Goal: Task Accomplishment & Management: Check status

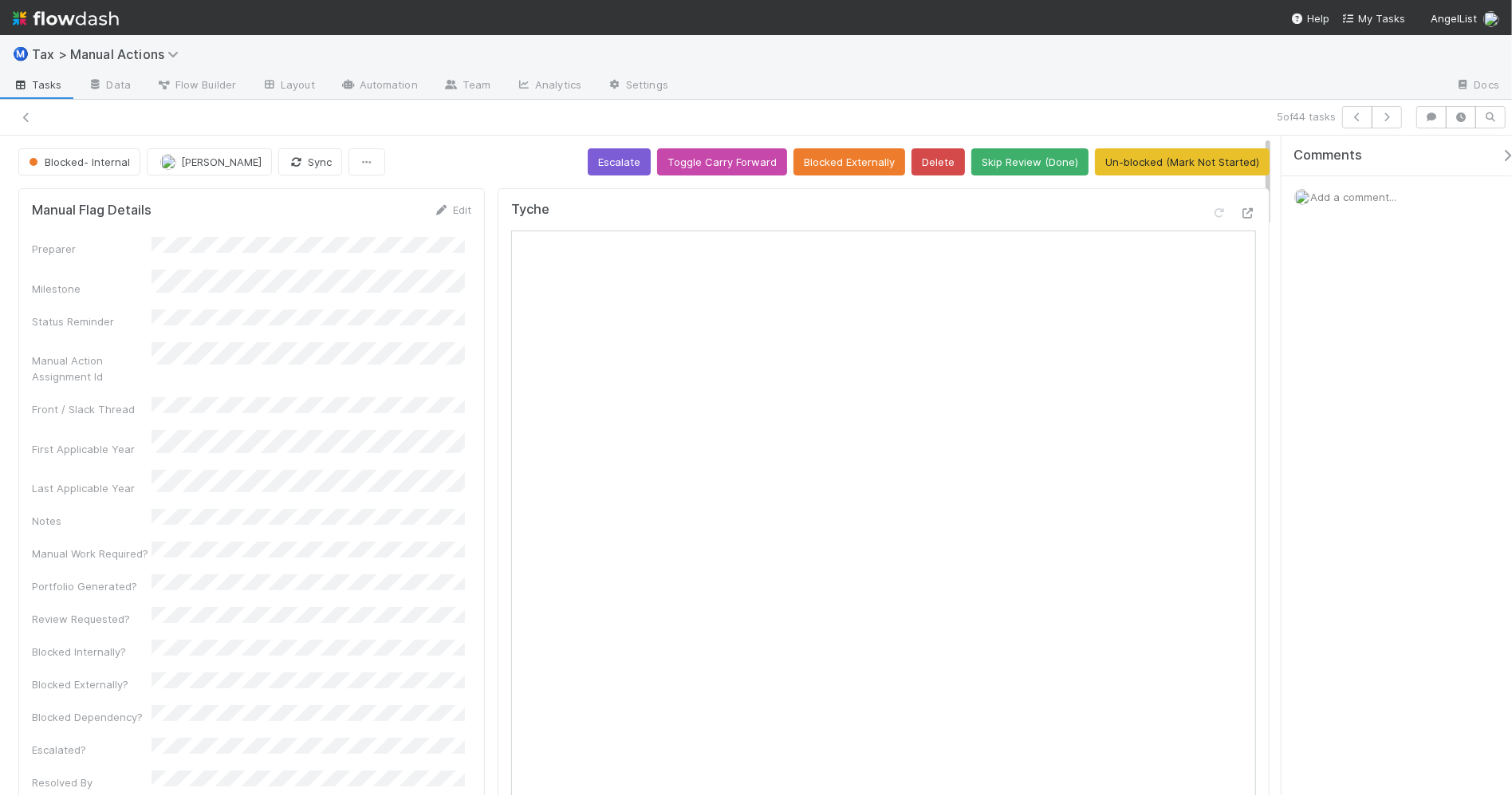
drag, startPoint x: 0, startPoint y: 0, endPoint x: 51, endPoint y: 92, distance: 105.2
click at [25, 116] on icon at bounding box center [26, 117] width 16 height 11
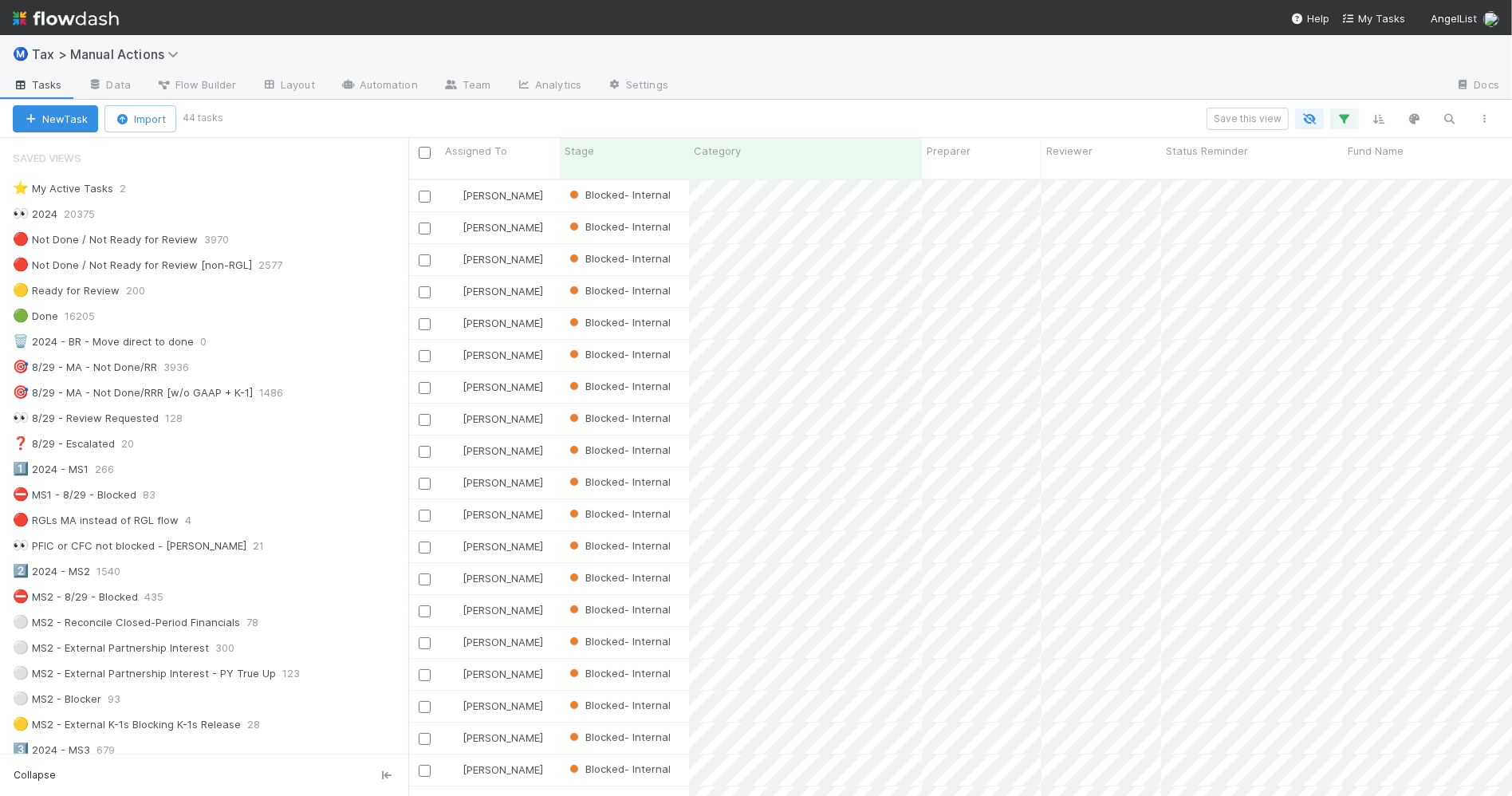
scroll to position [16, 16]
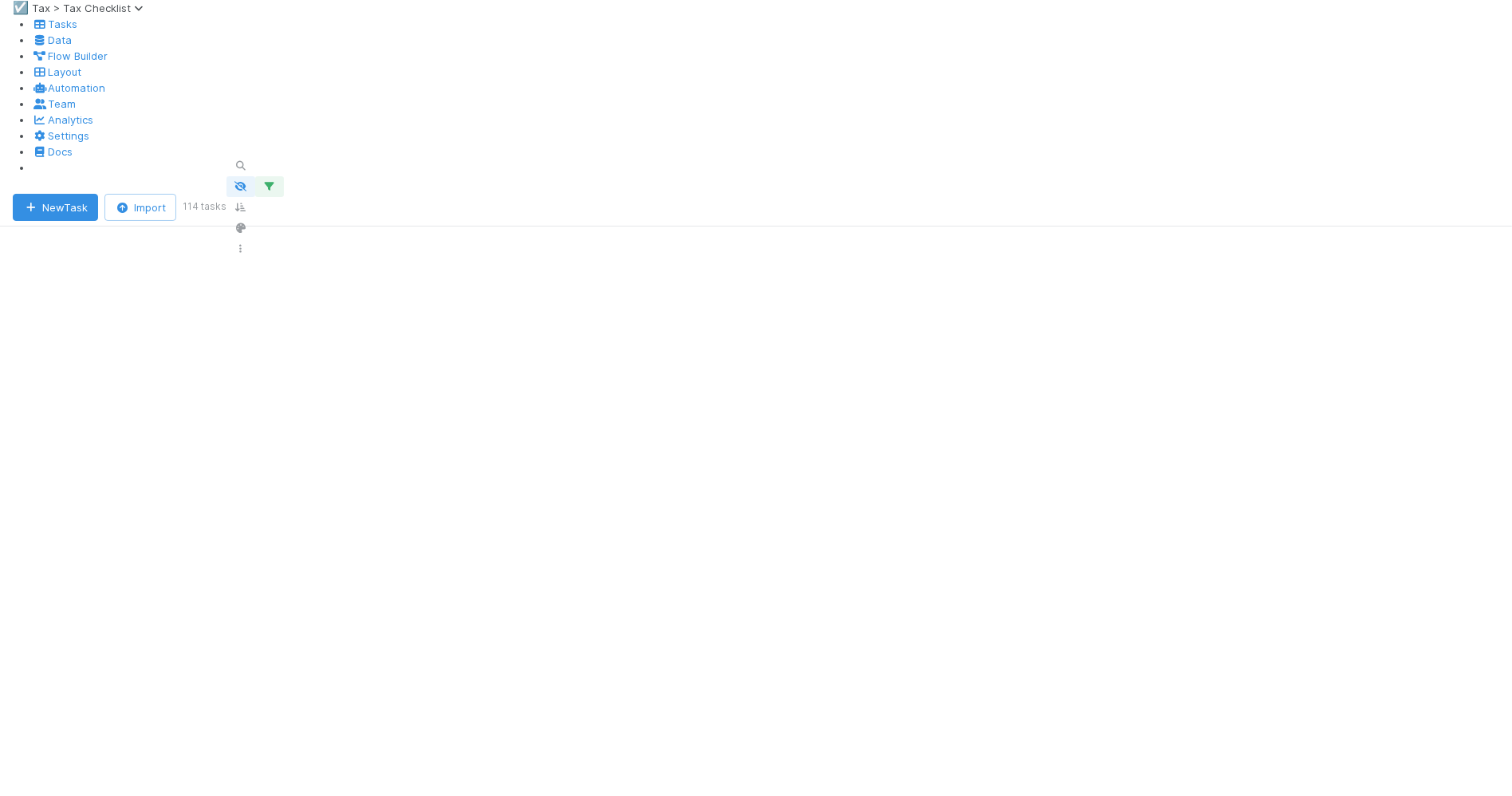
scroll to position [614, 1089]
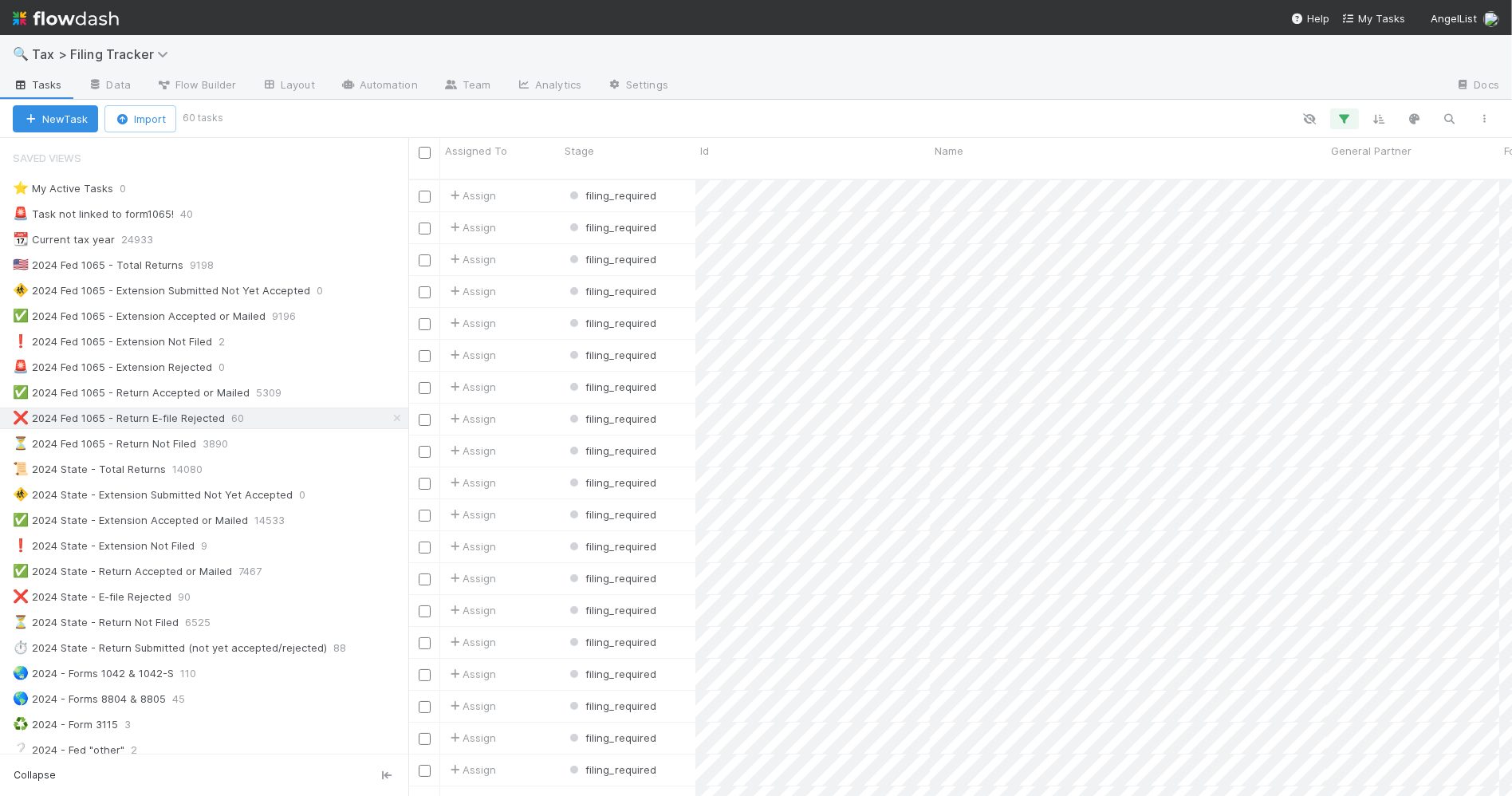
scroll to position [614, 1089]
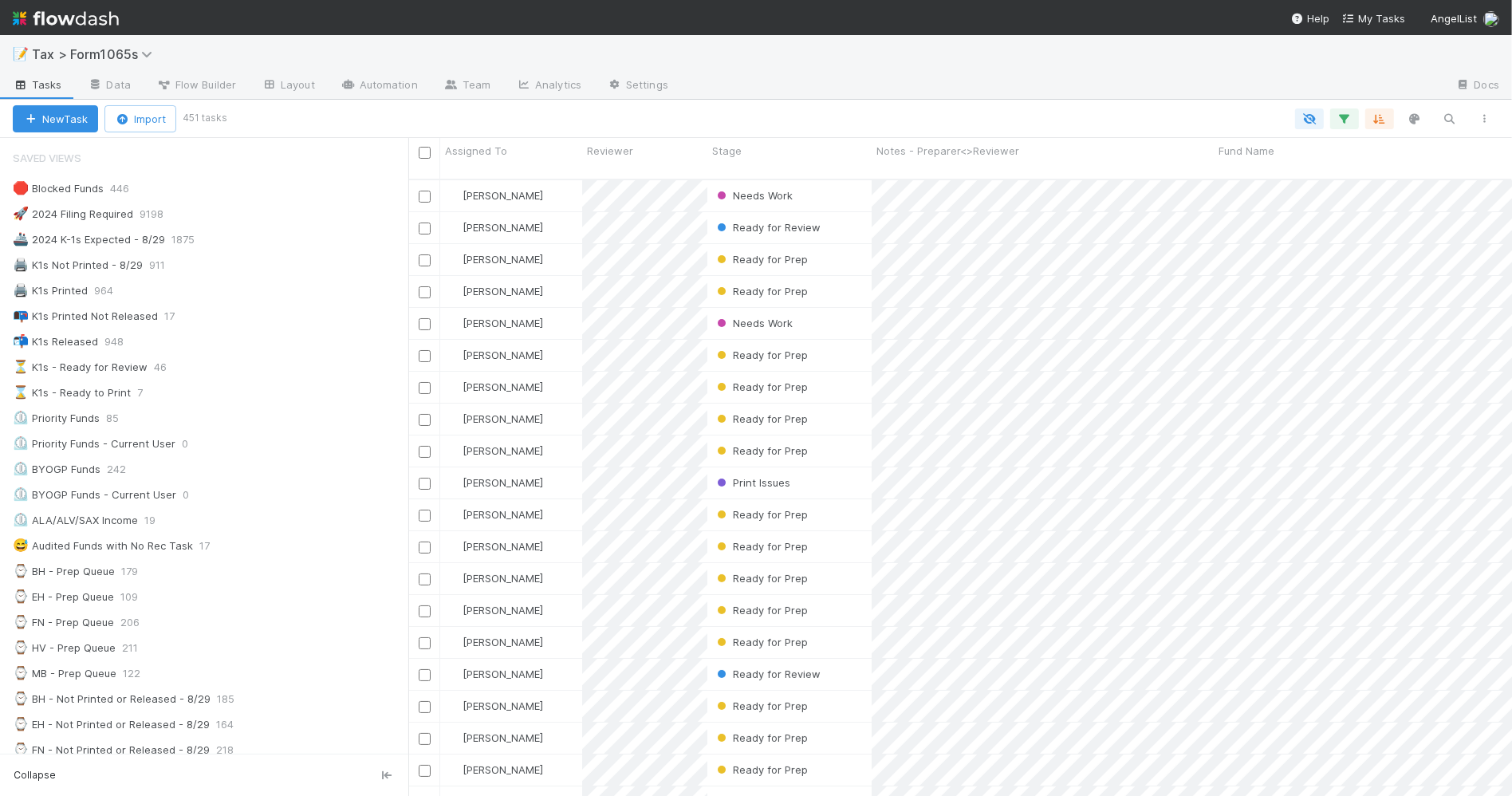
scroll to position [498, 0]
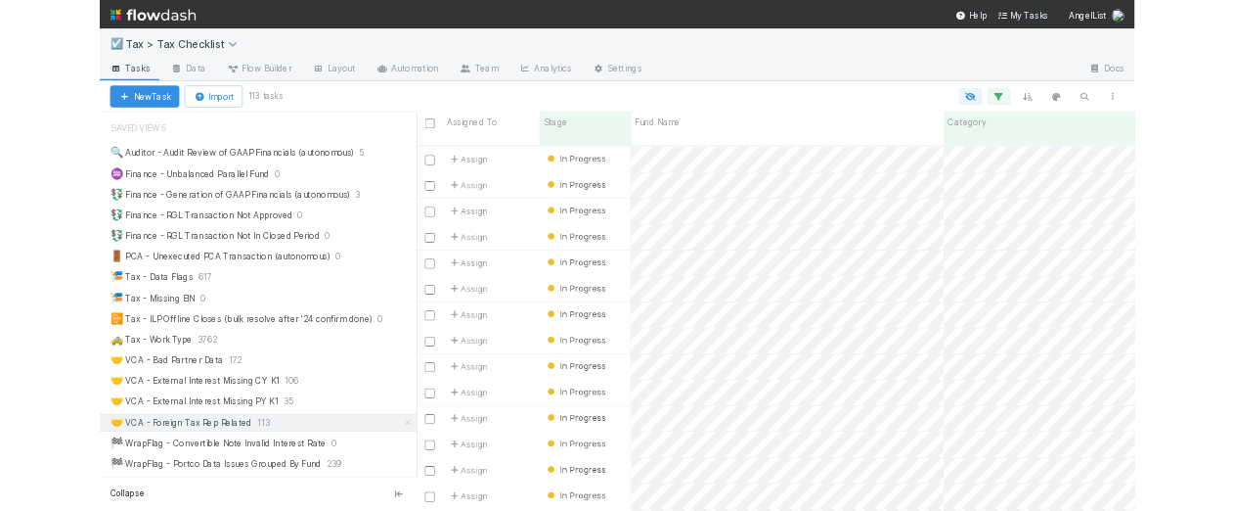
scroll to position [549, 1082]
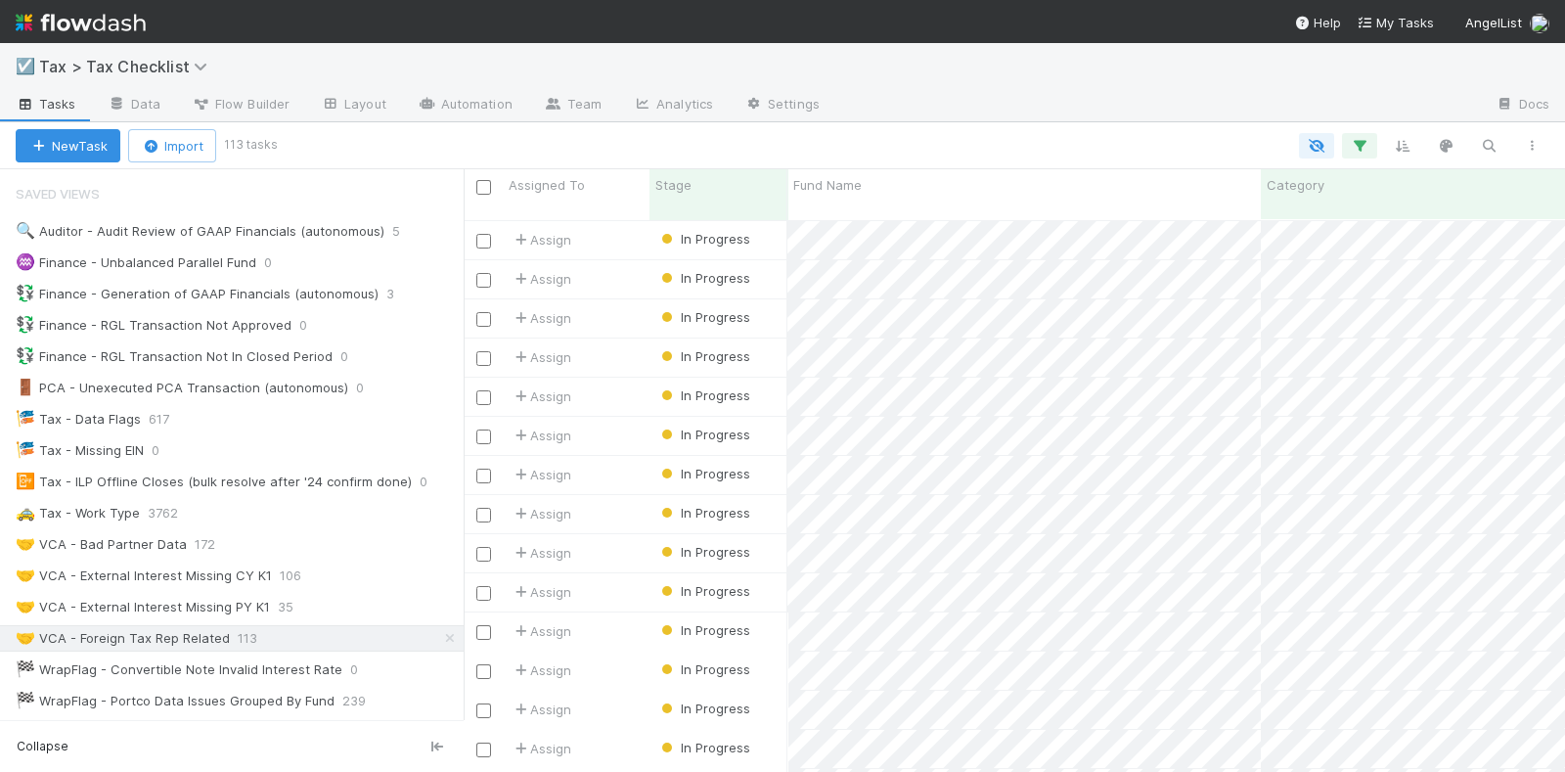
drag, startPoint x: 503, startPoint y: 437, endPoint x: 464, endPoint y: 442, distance: 39.4
click at [464, 442] on div at bounding box center [464, 470] width 1 height 603
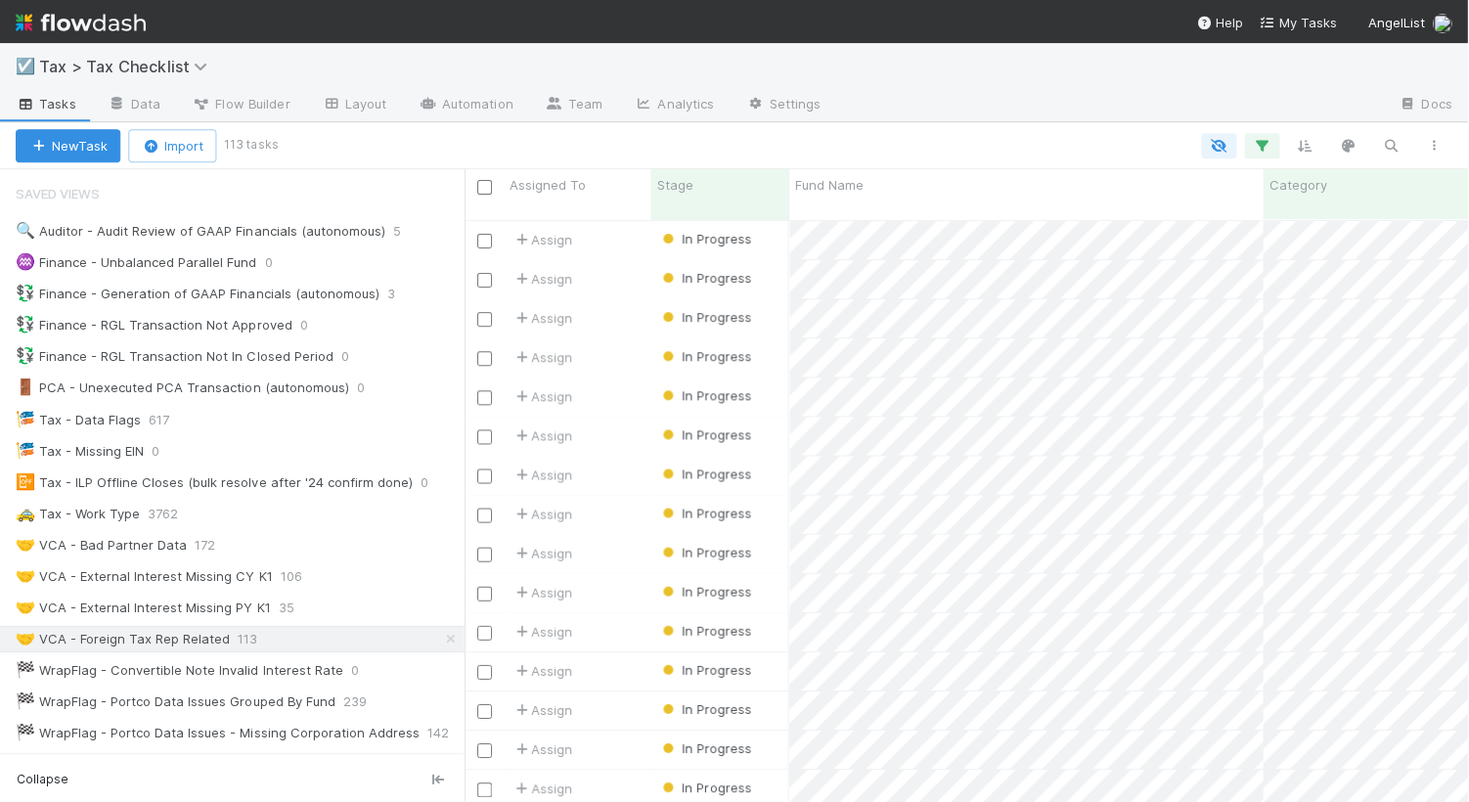
scroll to position [580, 986]
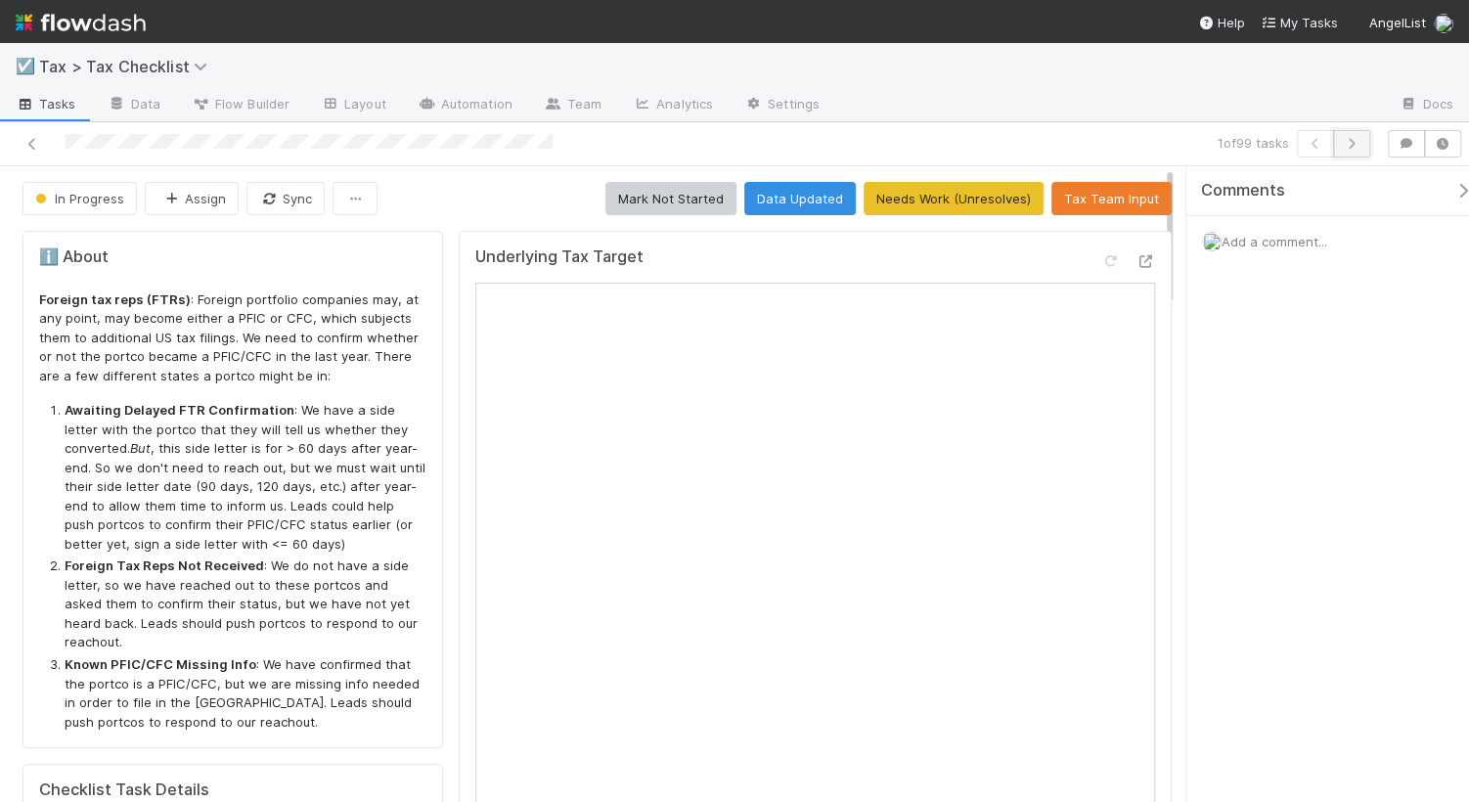
click at [1170, 149] on icon "button" at bounding box center [1352, 144] width 20 height 12
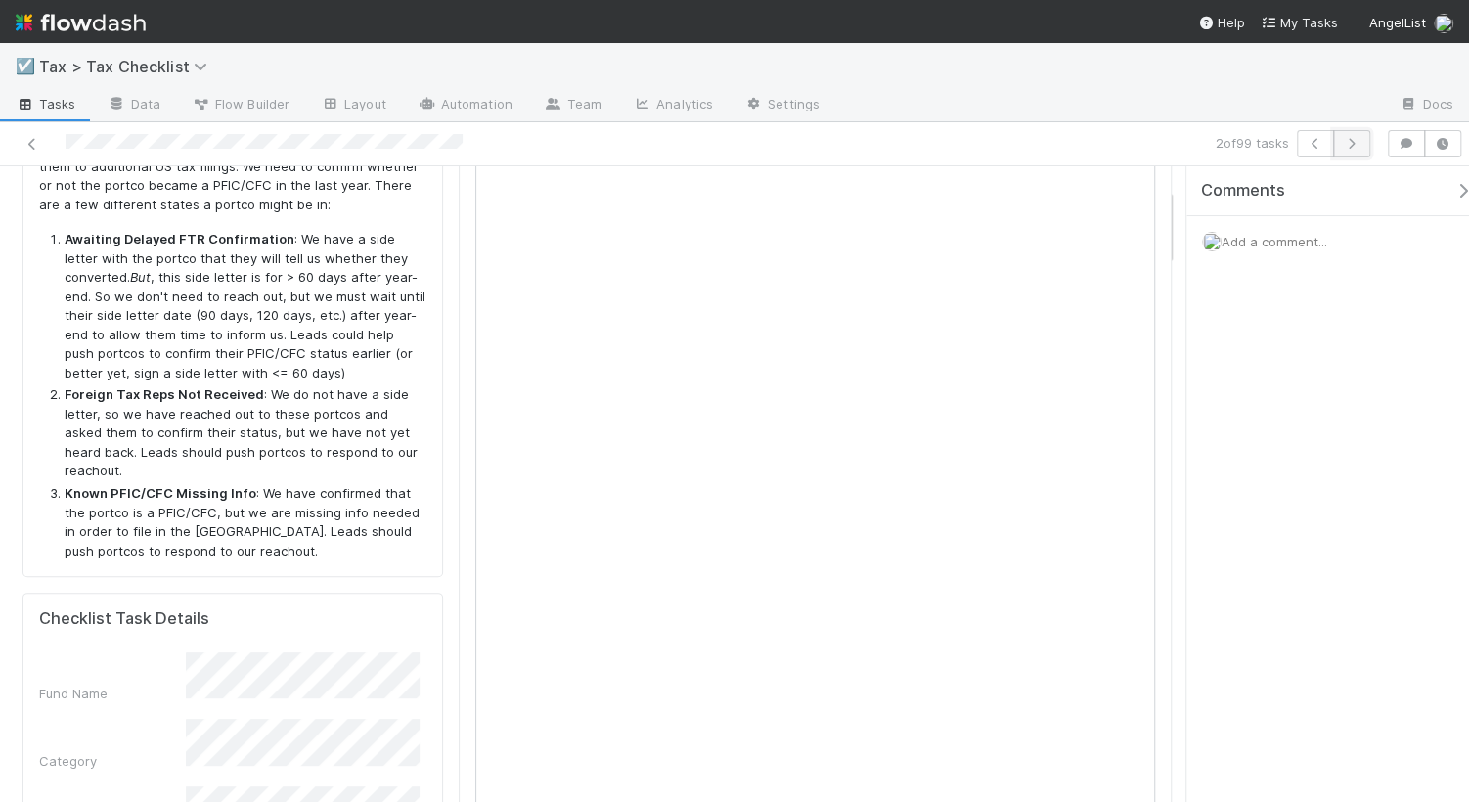
click at [1170, 141] on icon "button" at bounding box center [1352, 144] width 20 height 12
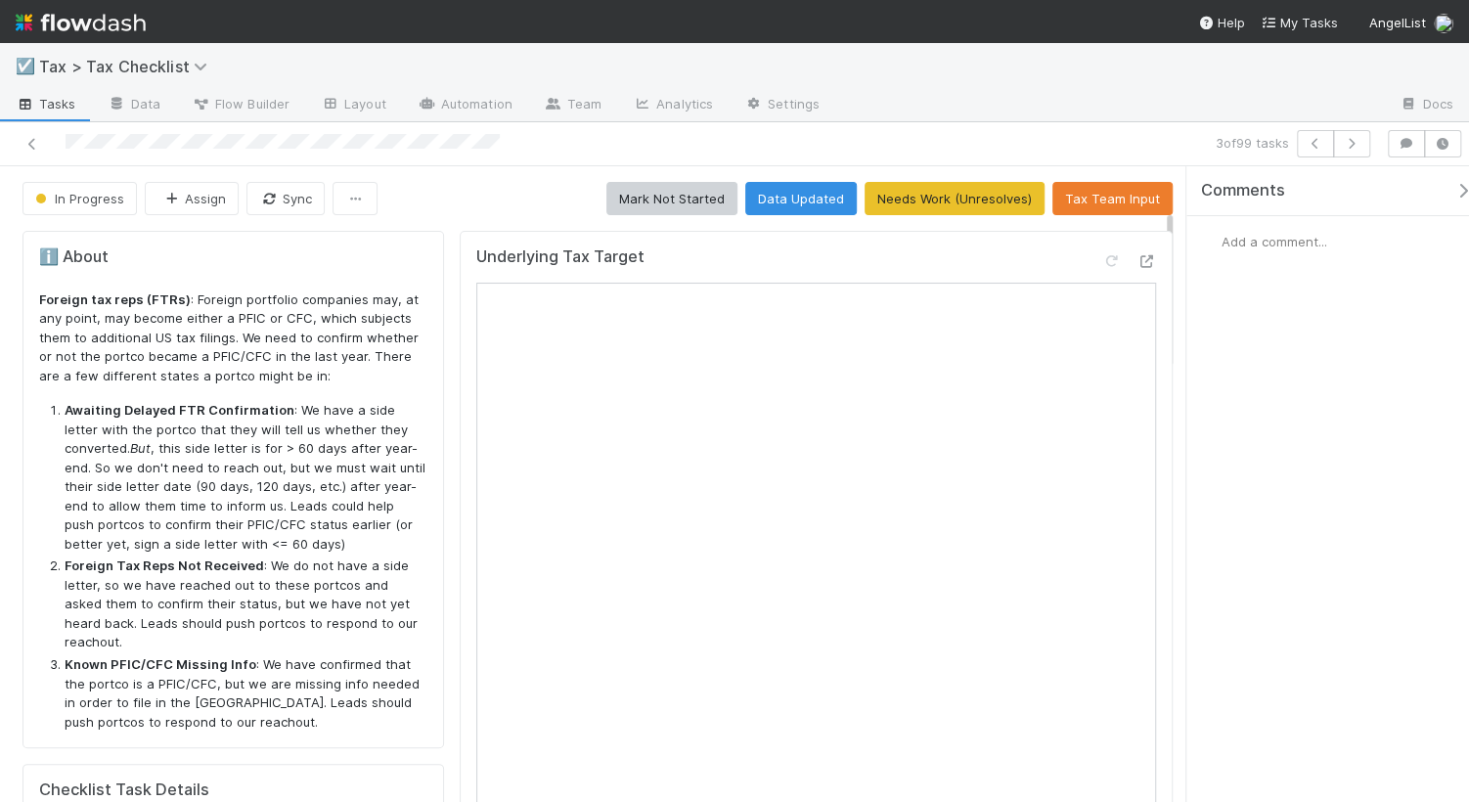
scroll to position [171, 0]
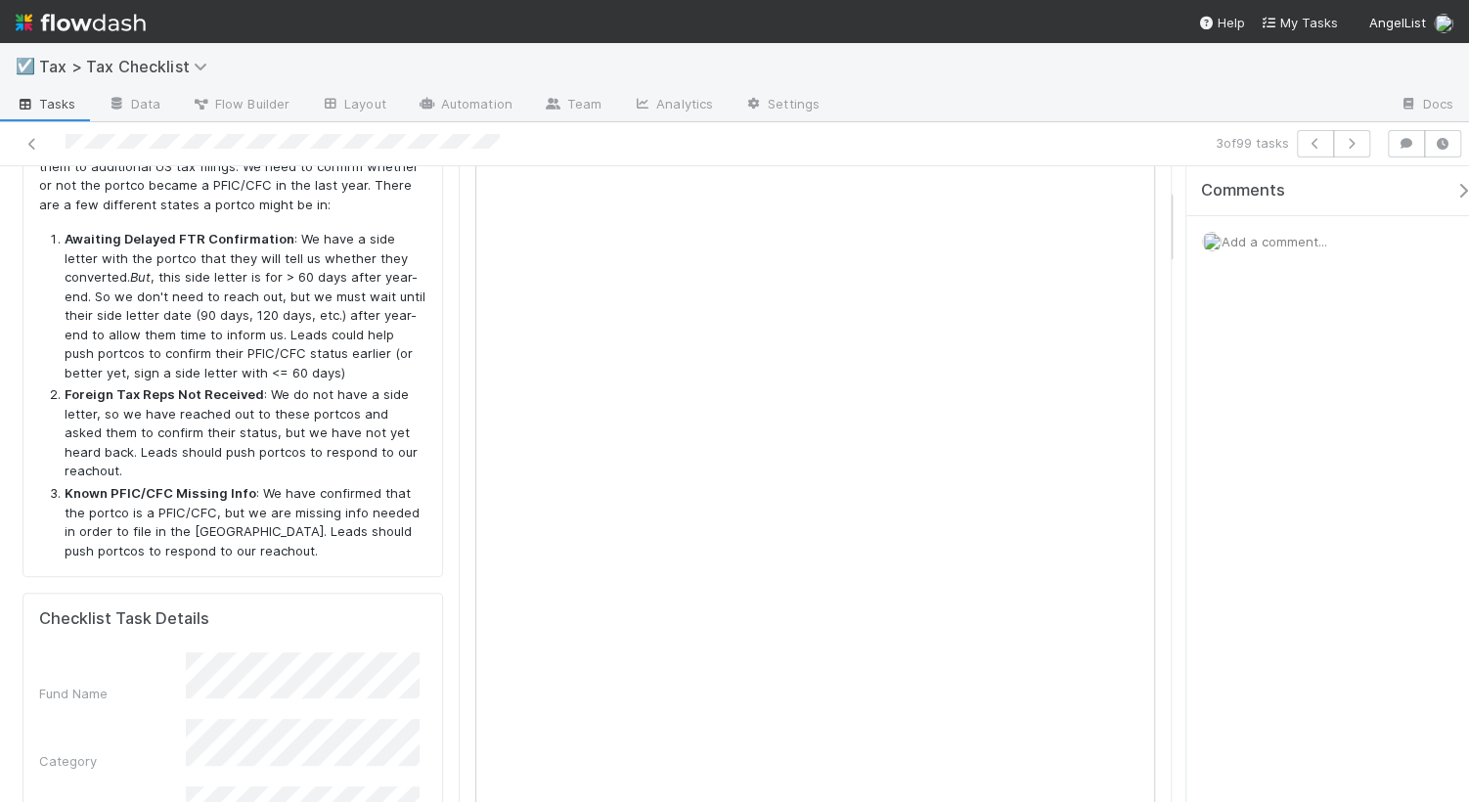
click at [1170, 403] on div "Comments Add a comment..." at bounding box center [1327, 484] width 283 height 637
click at [1170, 151] on button "button" at bounding box center [1351, 143] width 37 height 27
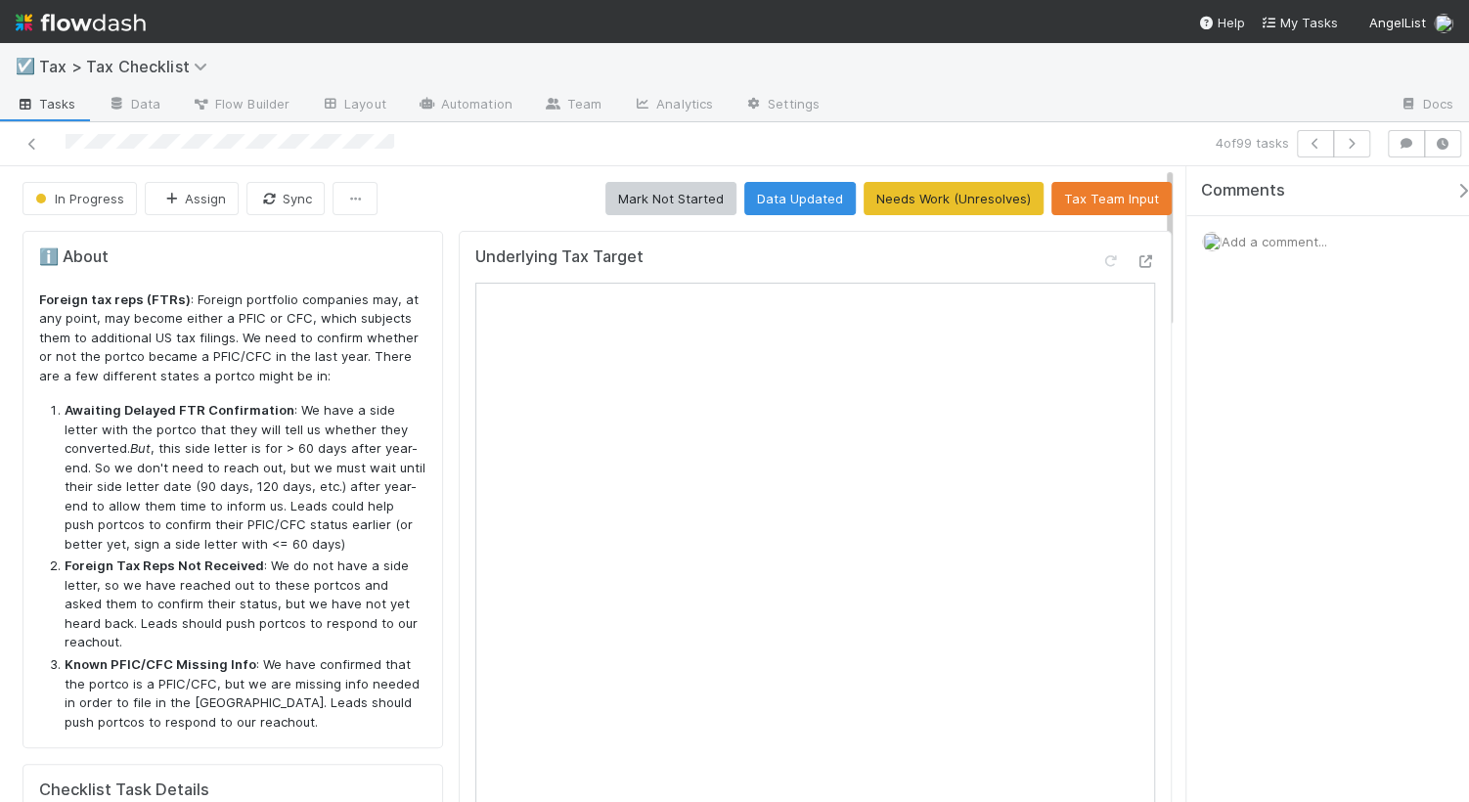
scroll to position [171, 0]
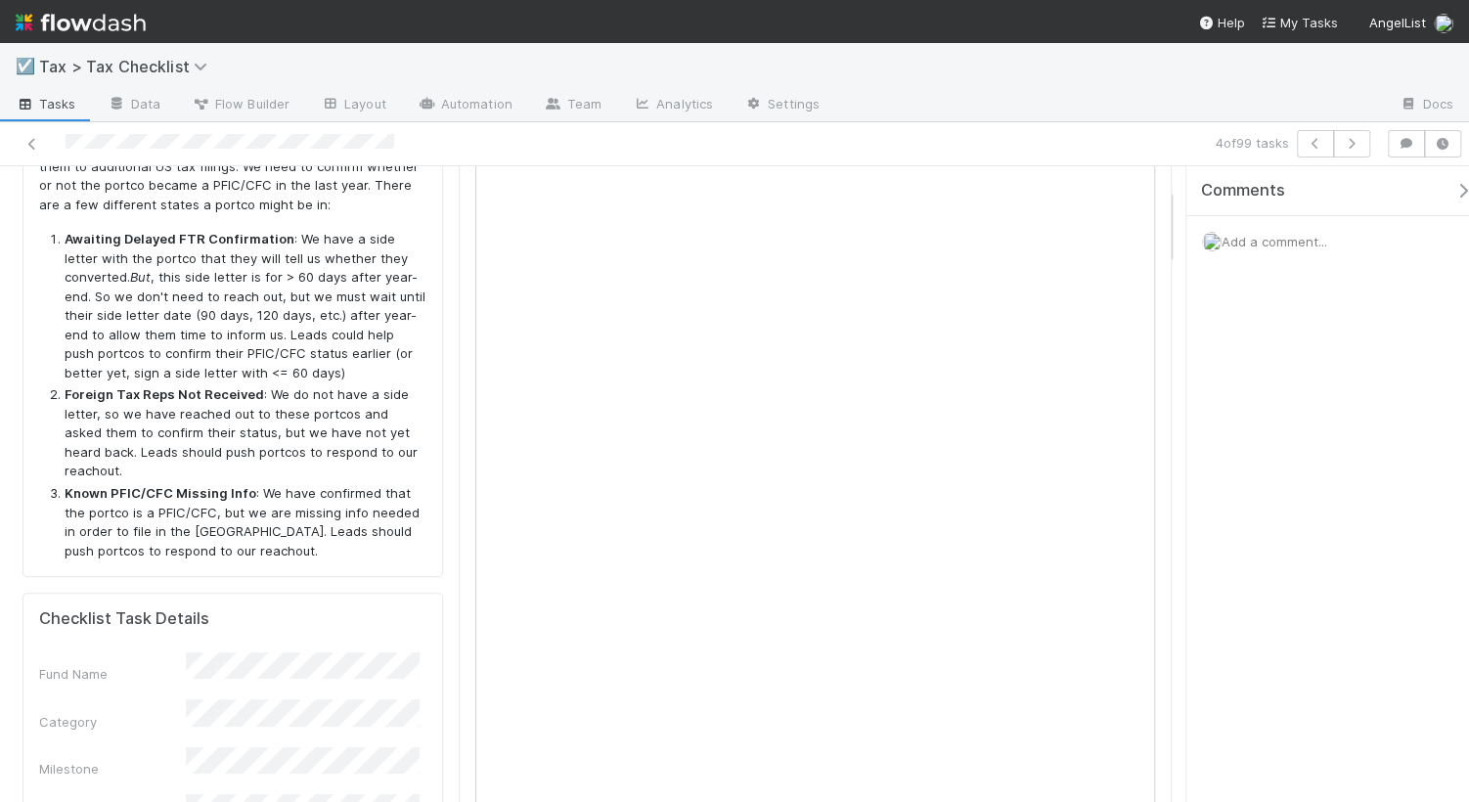
click at [1170, 232] on div "Add a comment..." at bounding box center [1336, 241] width 301 height 51
click at [1170, 146] on icon "button" at bounding box center [1352, 144] width 20 height 12
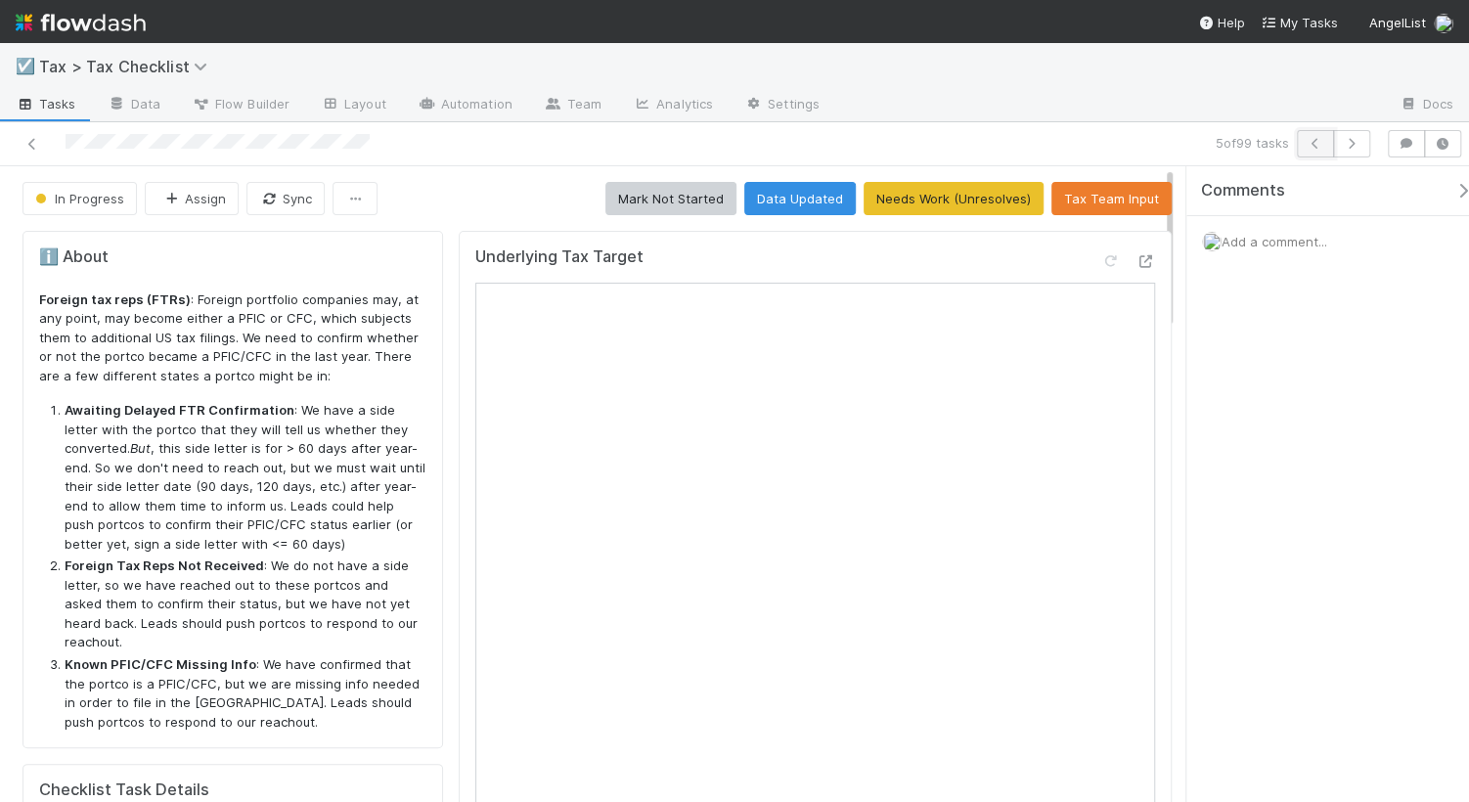
click at [1170, 143] on icon "button" at bounding box center [1316, 144] width 20 height 12
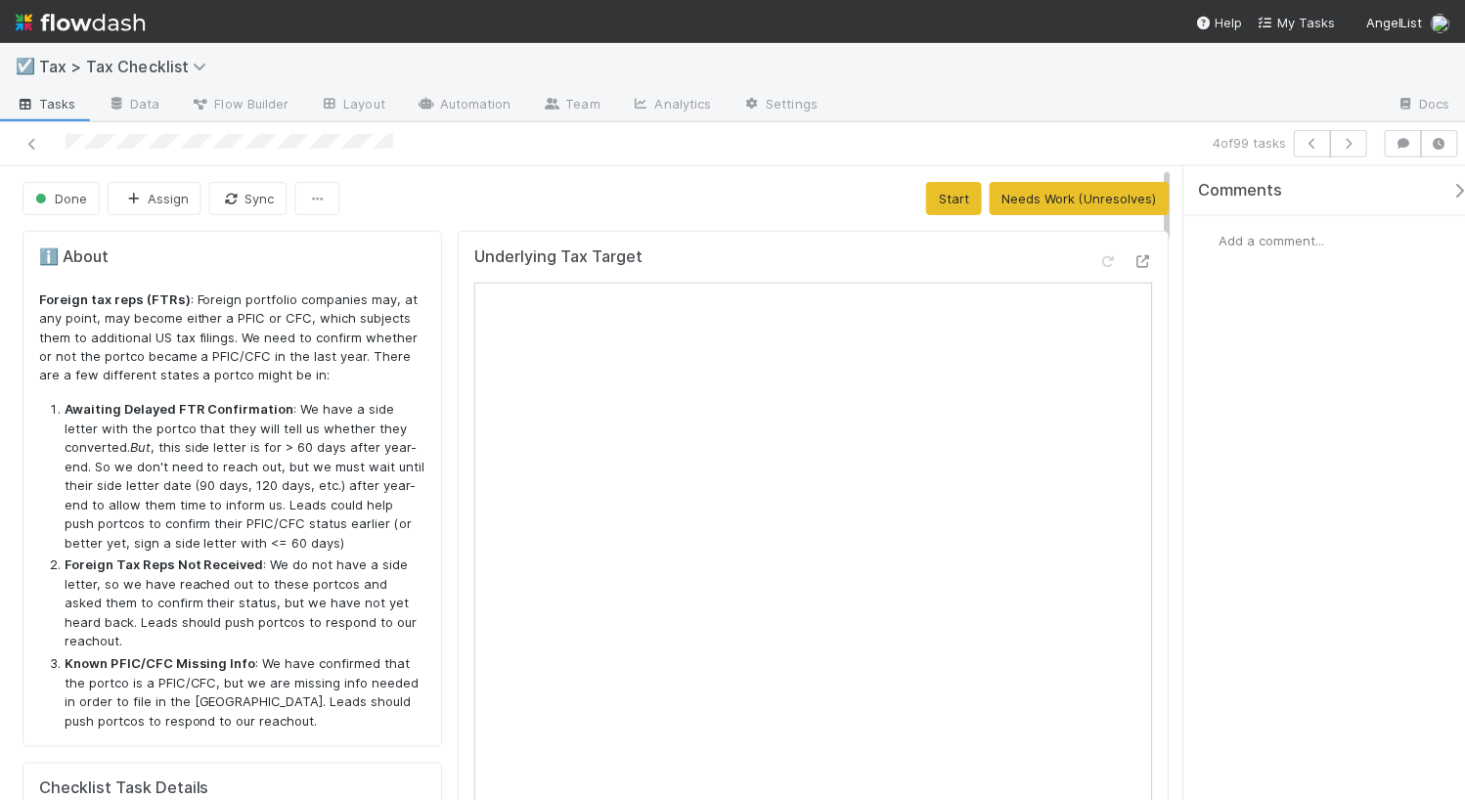
scroll to position [171, 0]
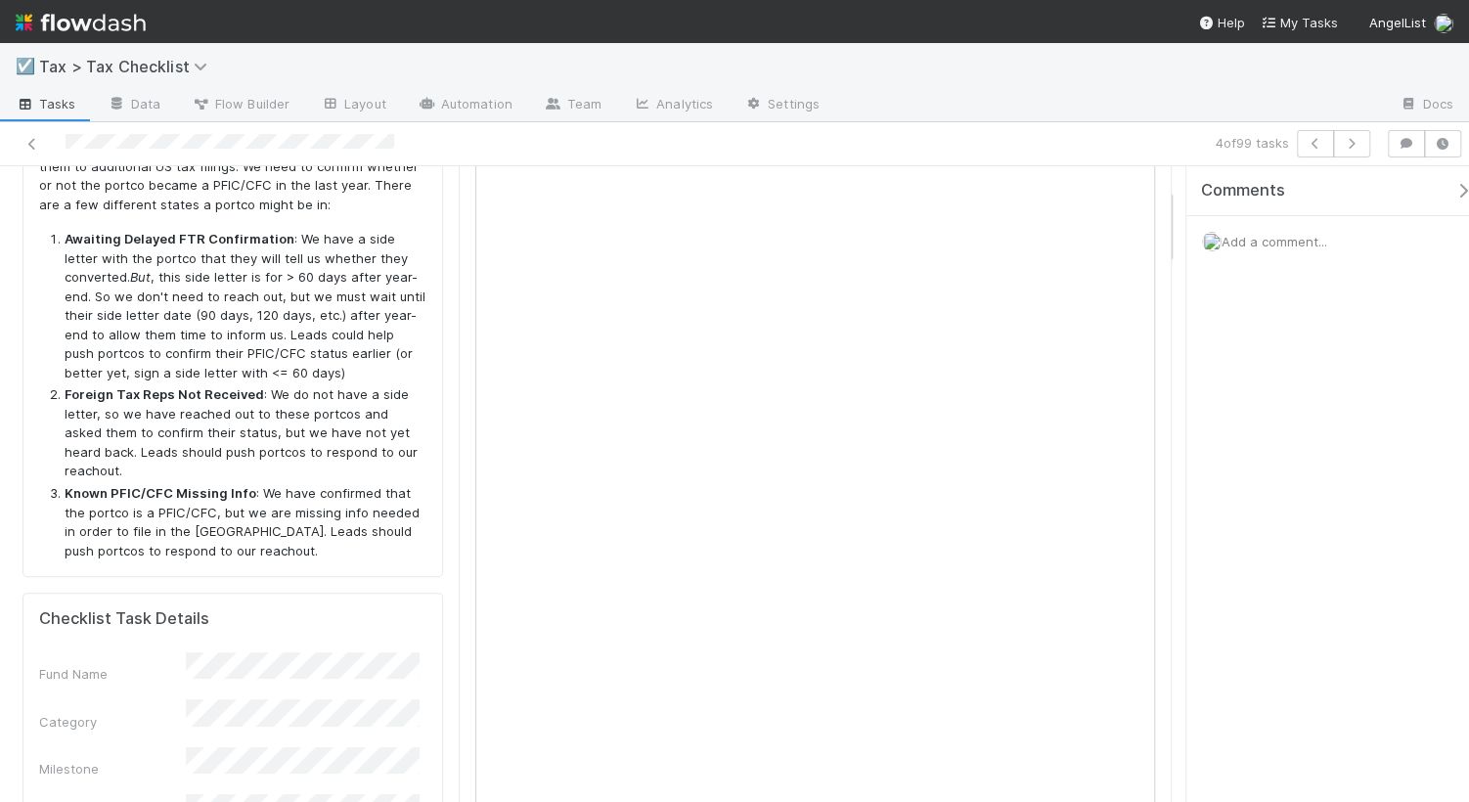
click at [1170, 331] on div "Comments Add a comment..." at bounding box center [1336, 265] width 301 height 199
click at [1170, 266] on div "Comments Add a comment..." at bounding box center [1336, 265] width 301 height 199
click at [1170, 247] on div "Add a comment..." at bounding box center [1336, 241] width 301 height 51
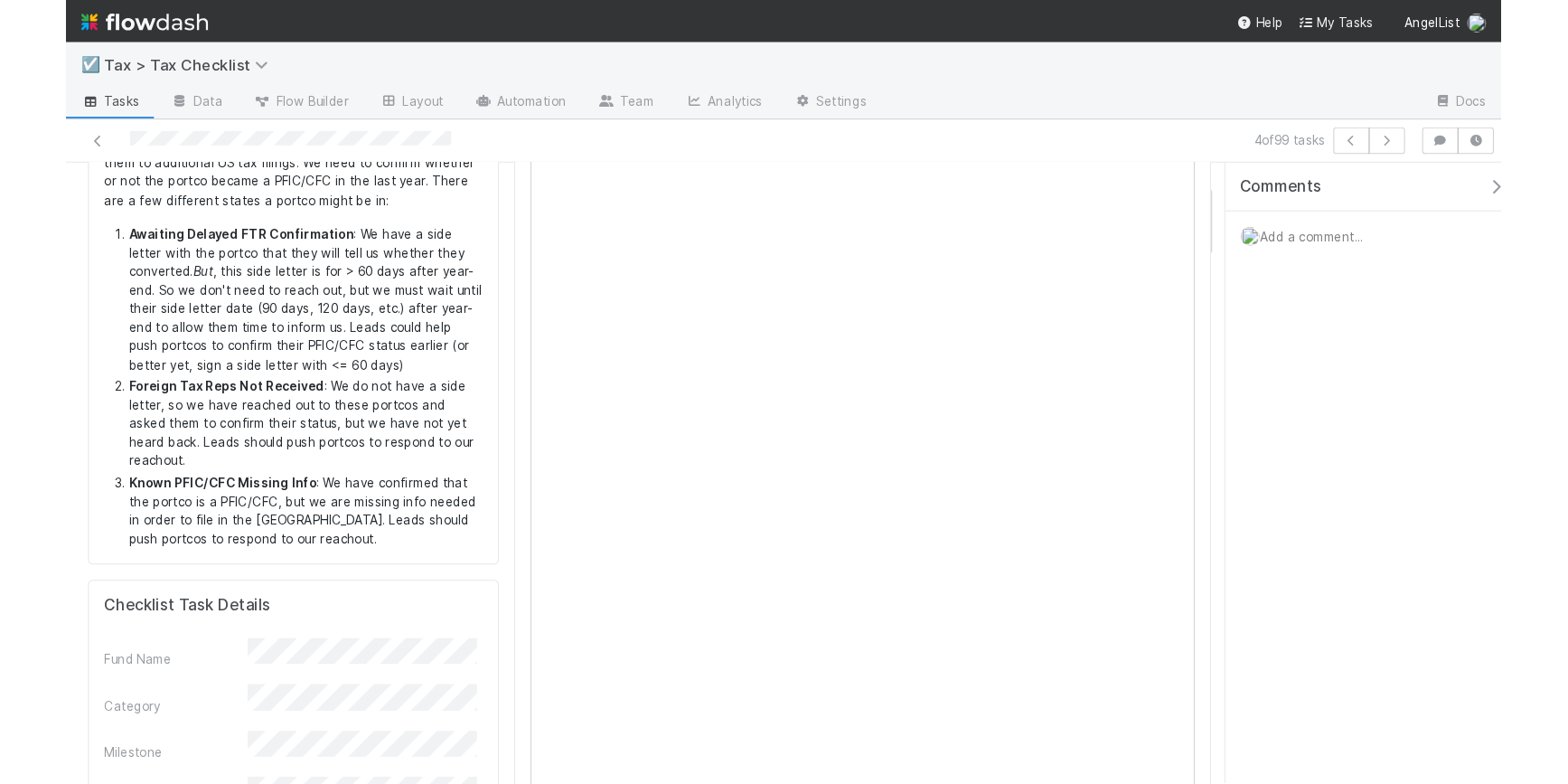
scroll to position [159, 0]
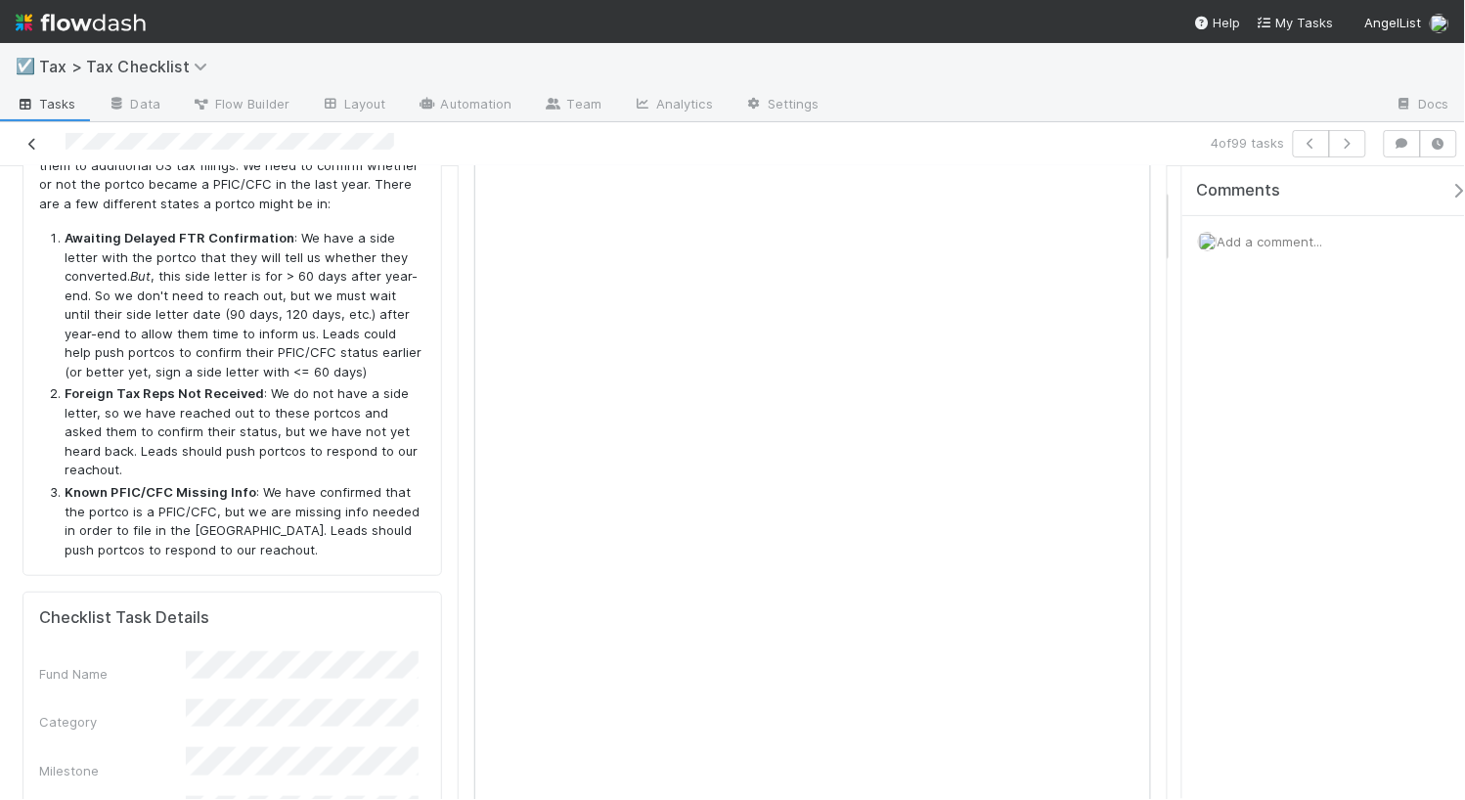
click at [36, 139] on icon at bounding box center [32, 144] width 20 height 13
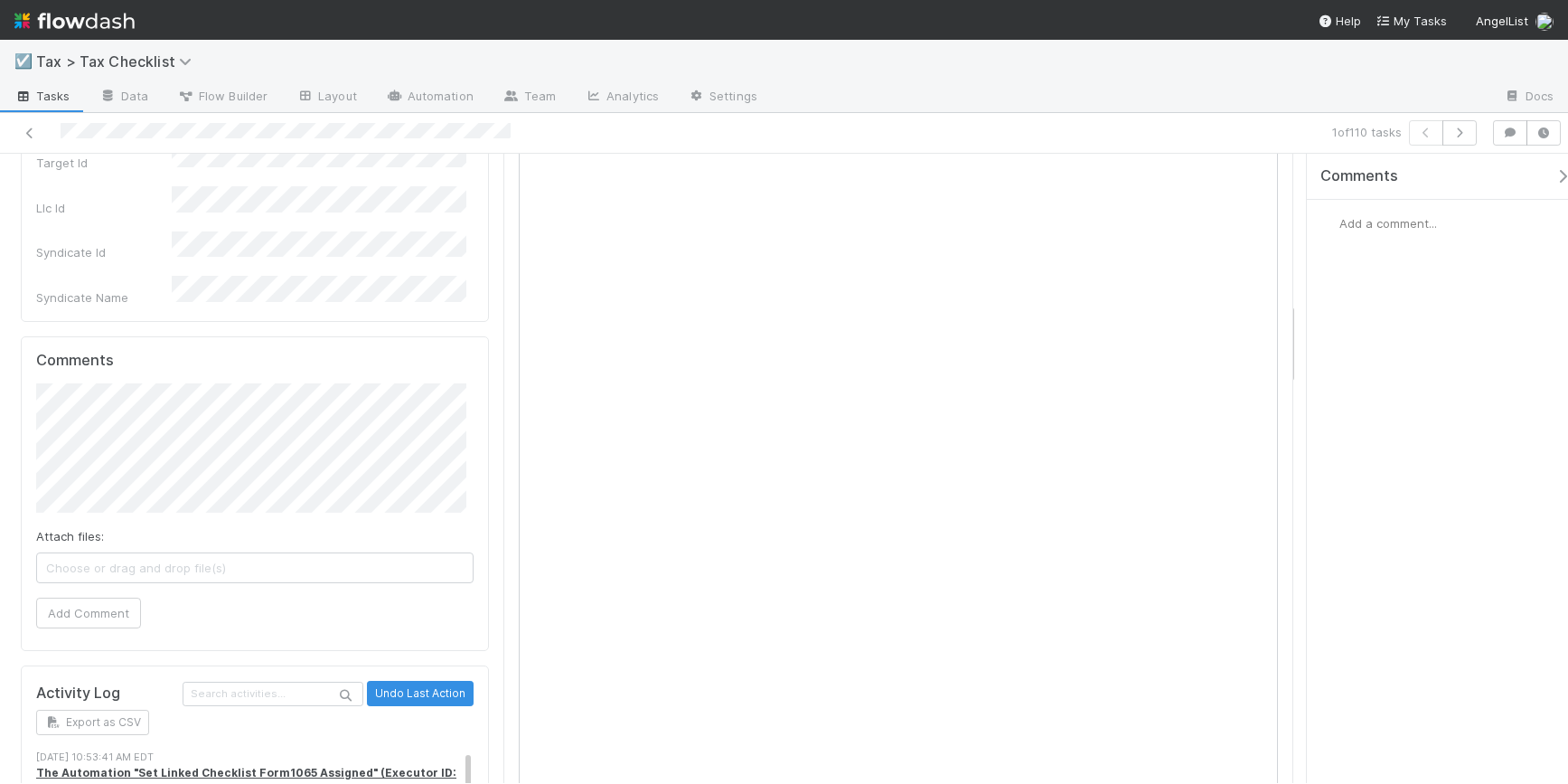
scroll to position [113, 0]
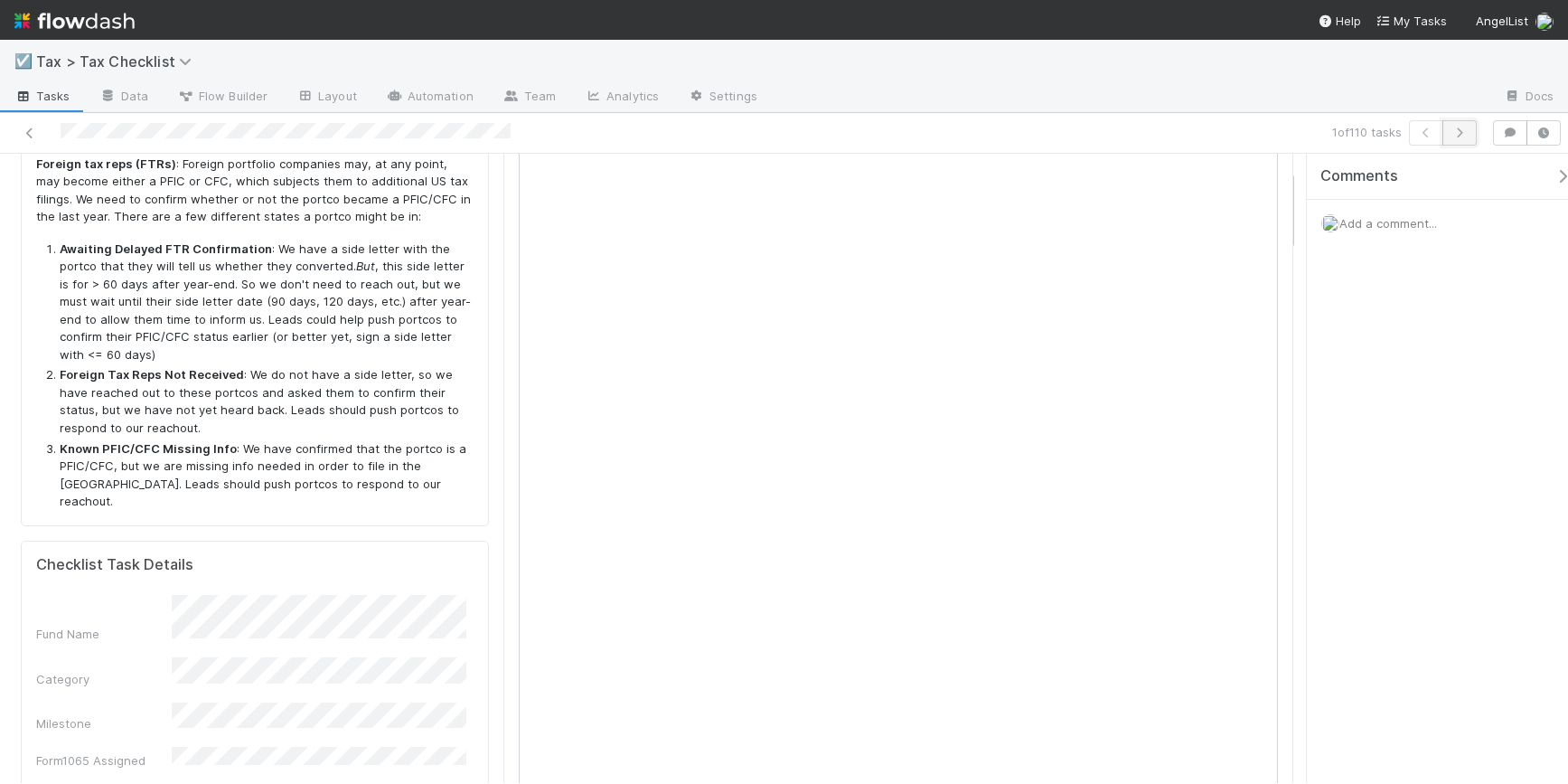
click at [1081, 137] on icon "button" at bounding box center [1460, 133] width 18 height 11
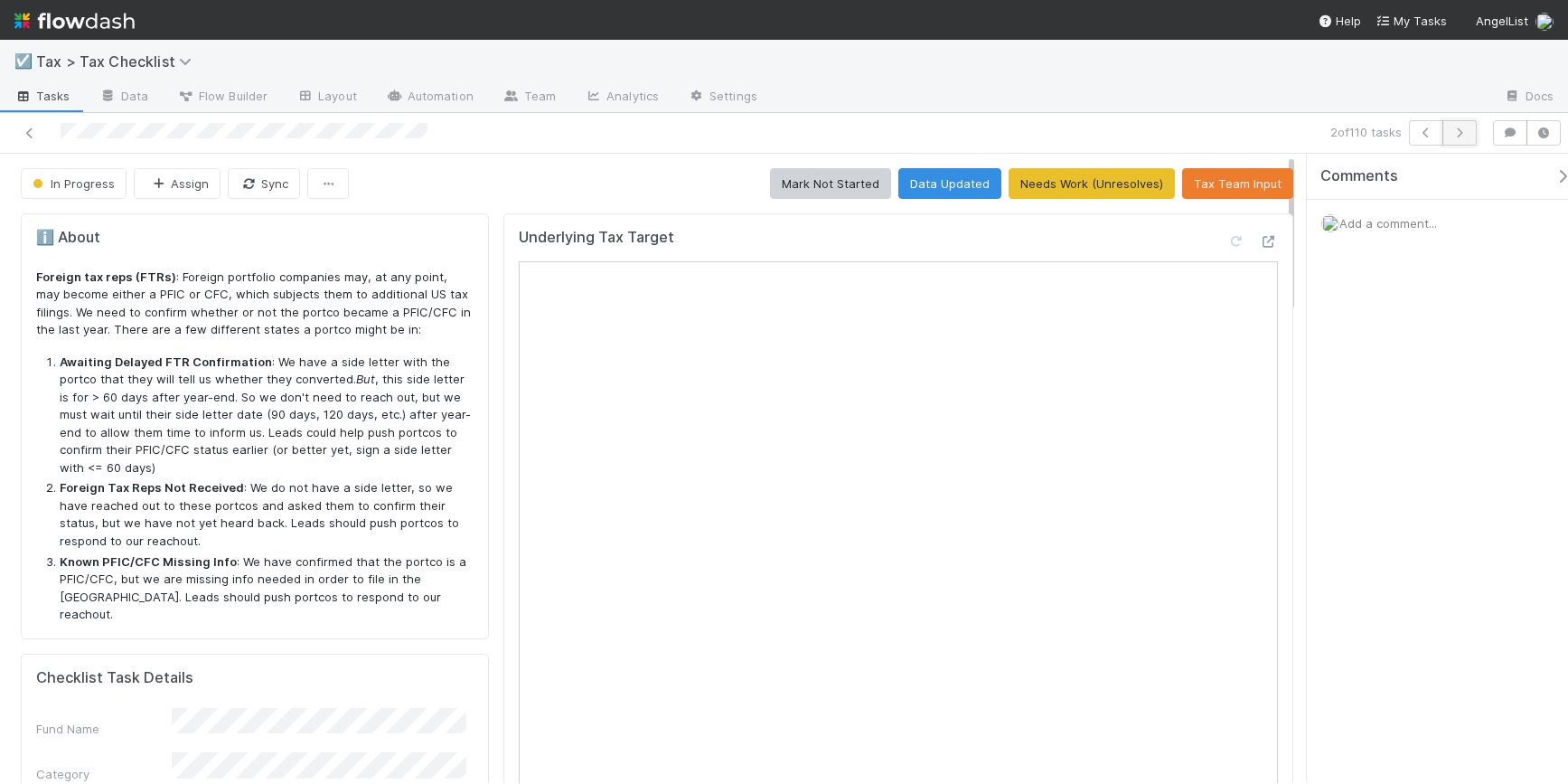
click at [1081, 139] on button "button" at bounding box center [1459, 132] width 34 height 25
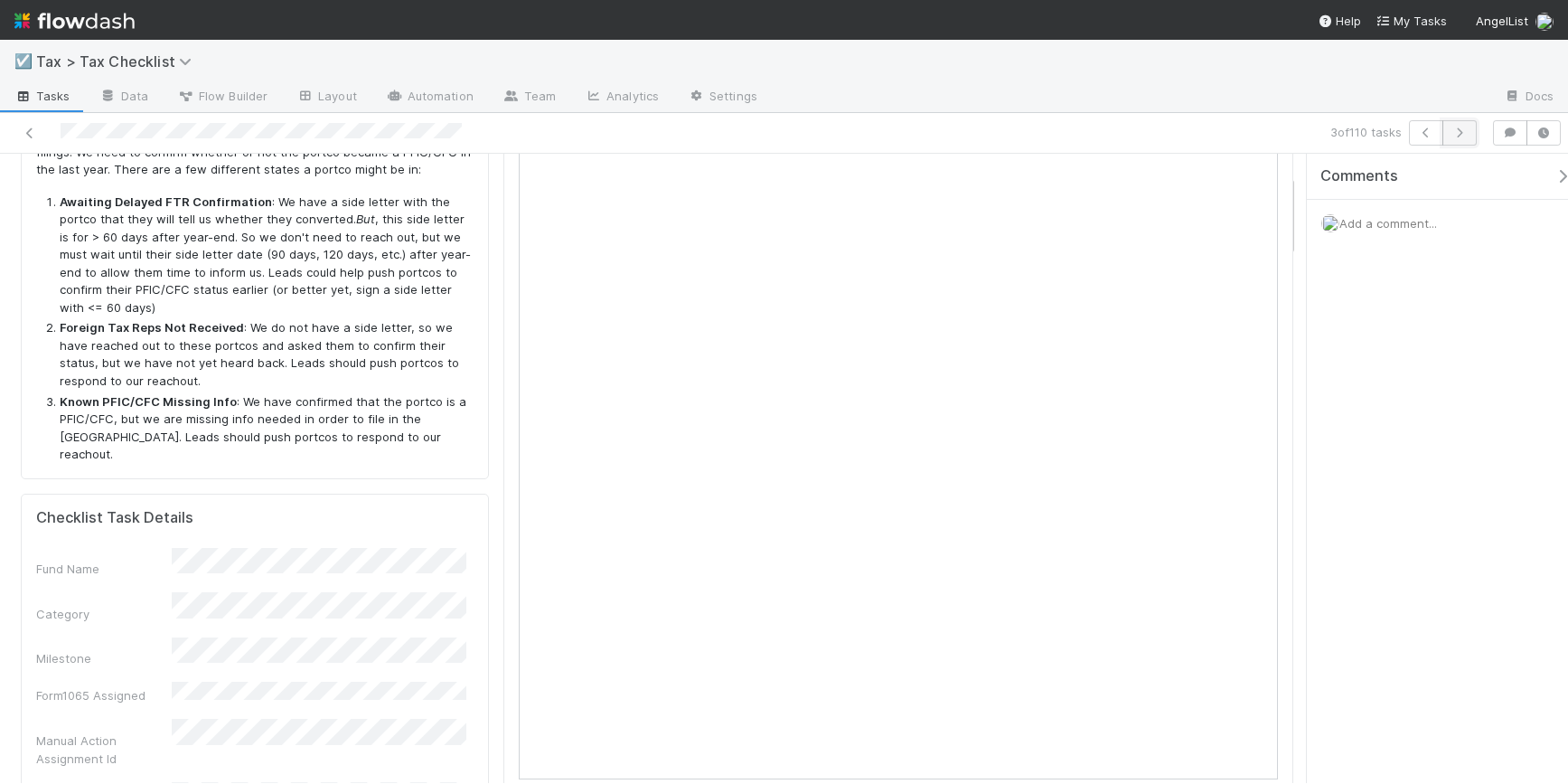
click at [1081, 129] on icon "button" at bounding box center [1460, 133] width 18 height 11
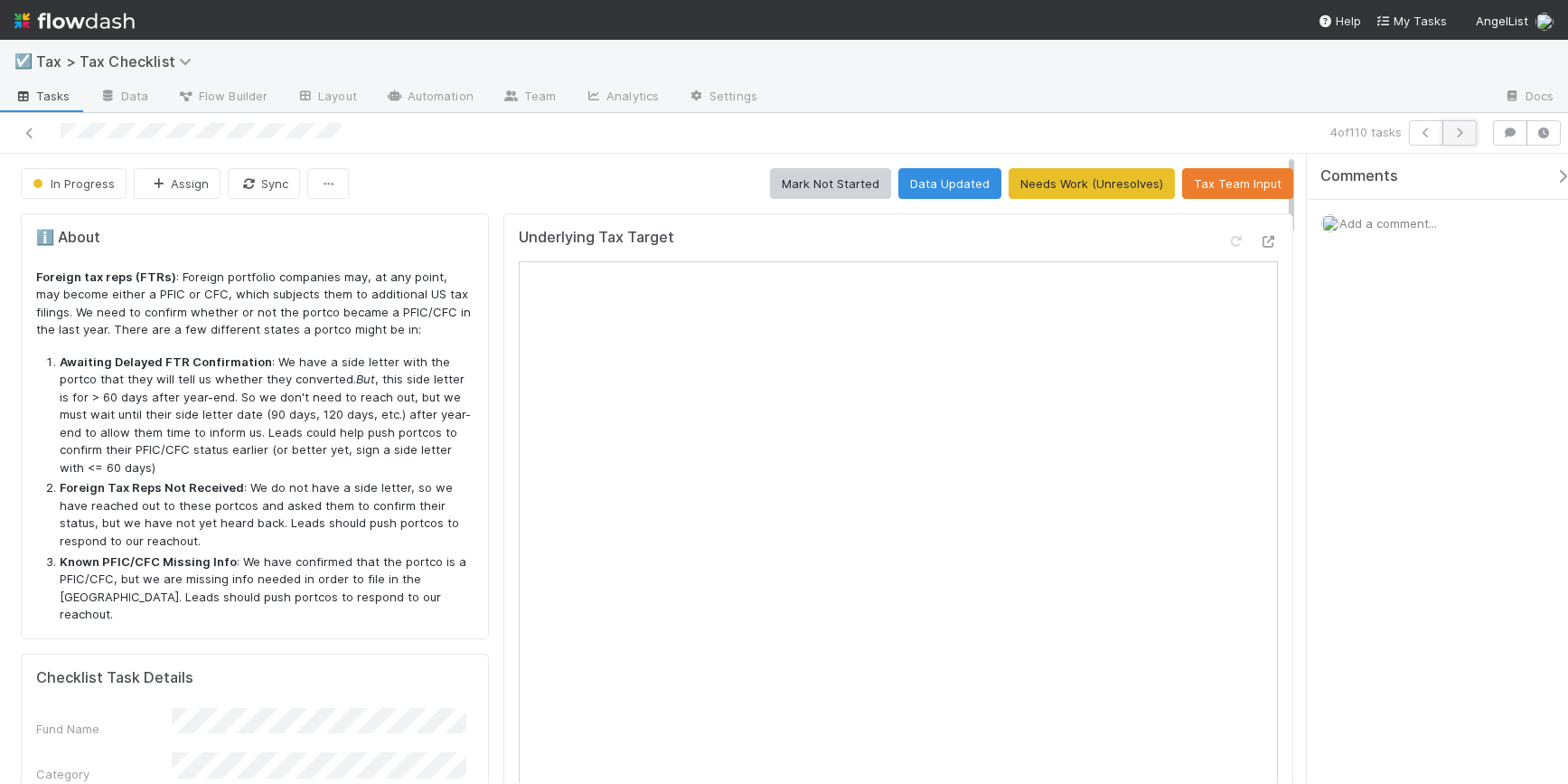
click at [1081, 137] on icon "button" at bounding box center [1460, 133] width 18 height 11
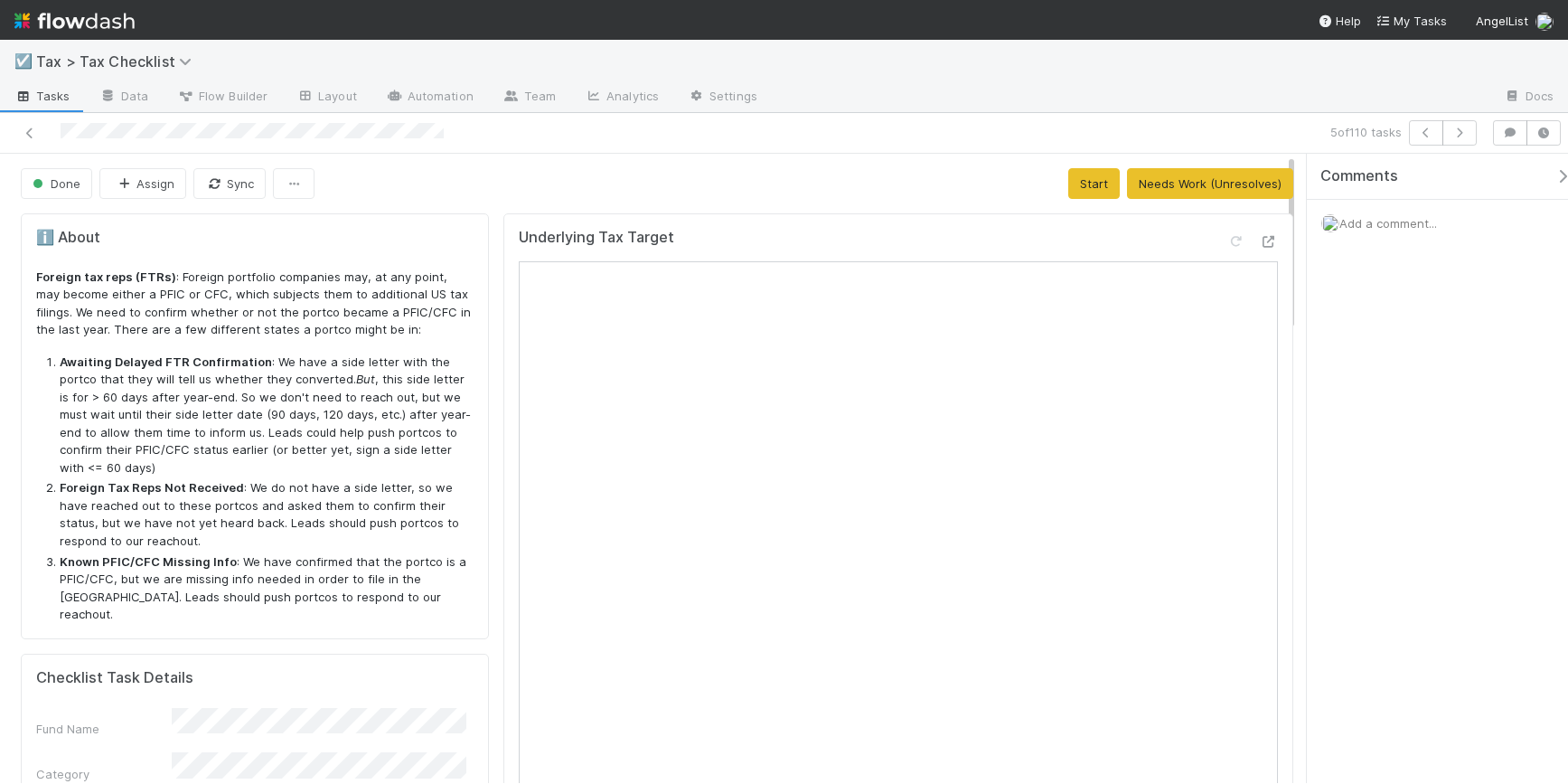
scroll to position [160, 0]
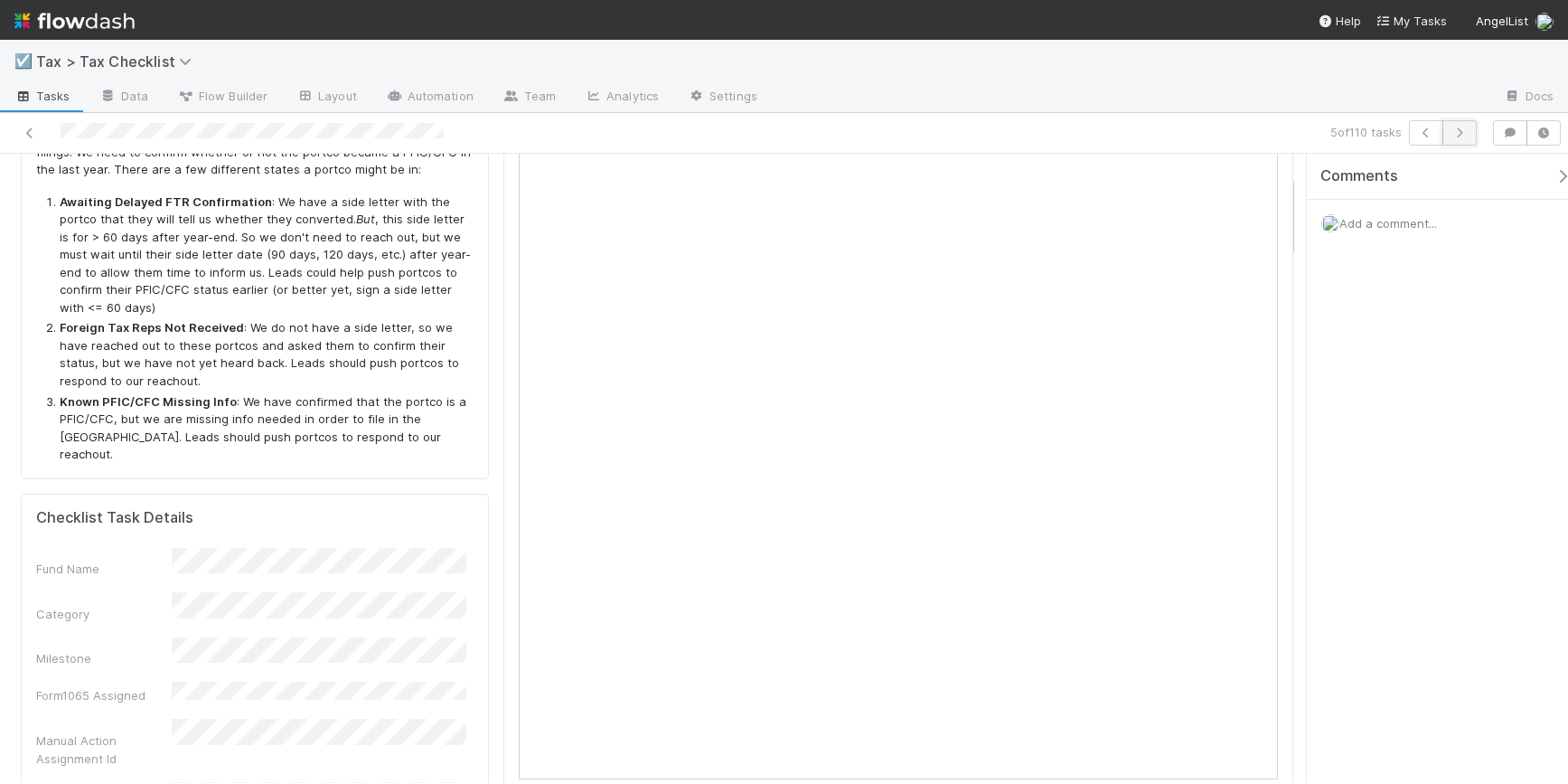
click at [1081, 124] on button "button" at bounding box center [1459, 132] width 34 height 25
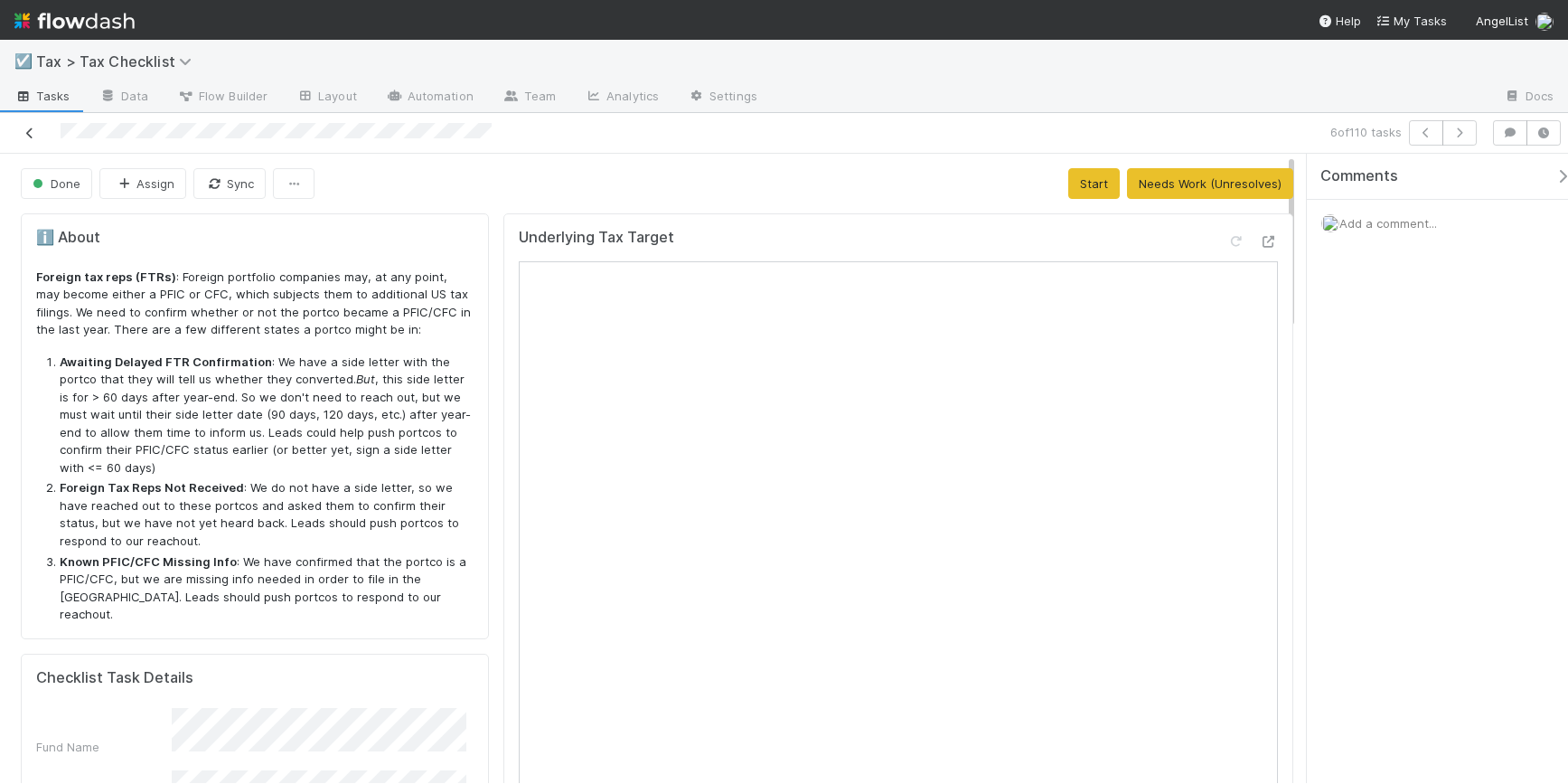
click at [29, 132] on icon at bounding box center [30, 133] width 18 height 12
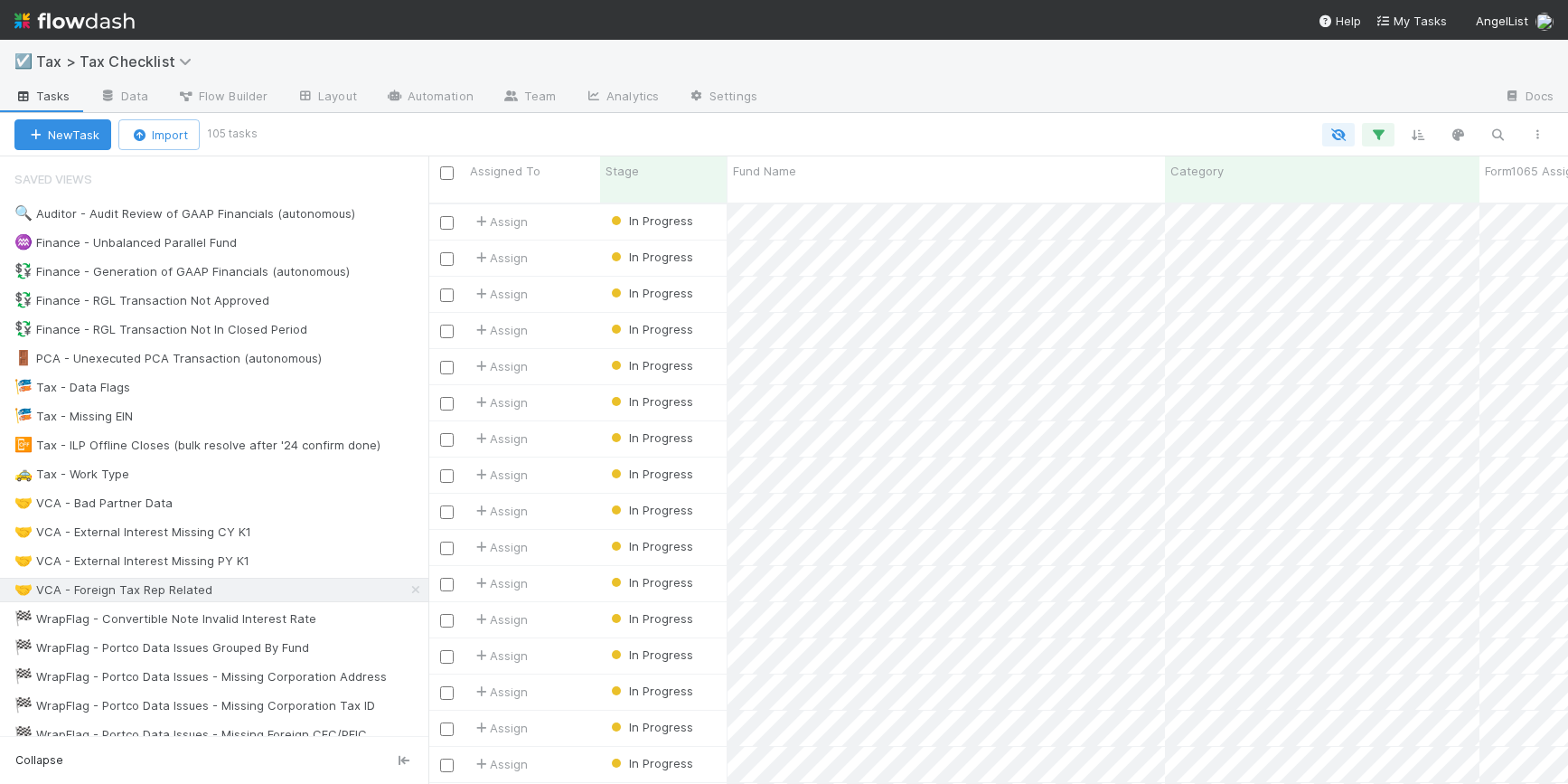
scroll to position [579, 1123]
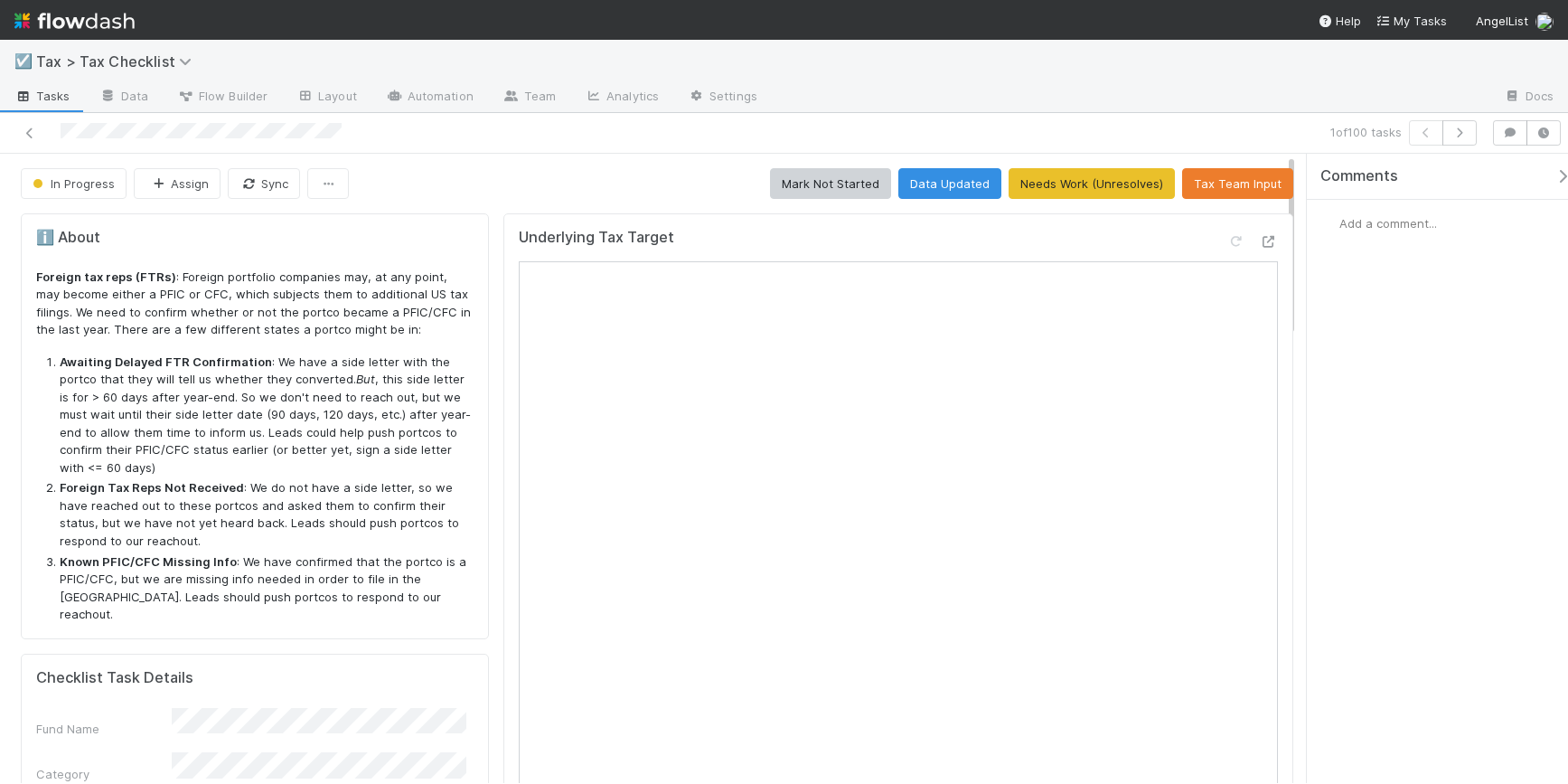
scroll to position [160, 0]
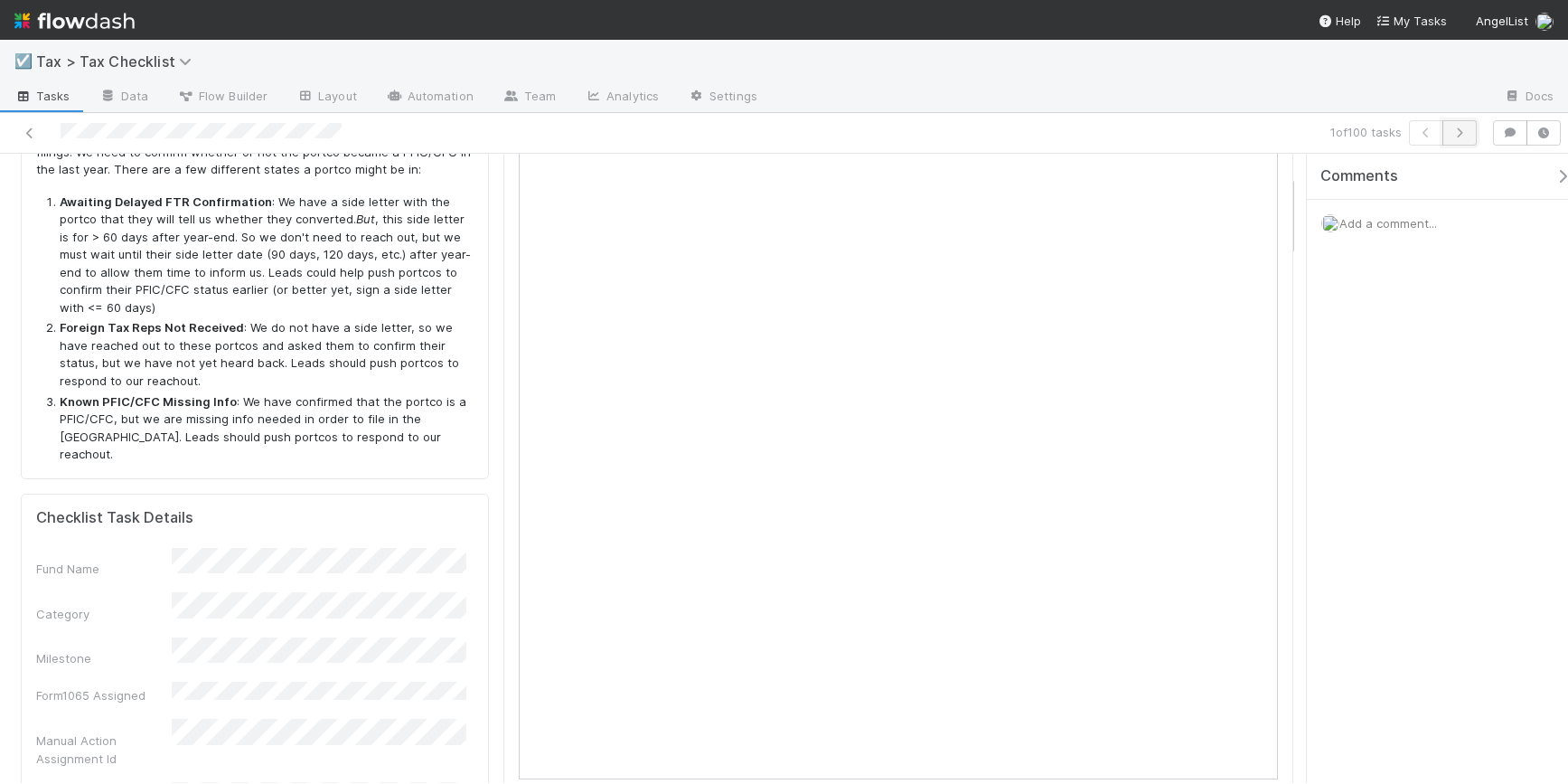
click at [1081, 139] on button "button" at bounding box center [1459, 132] width 34 height 25
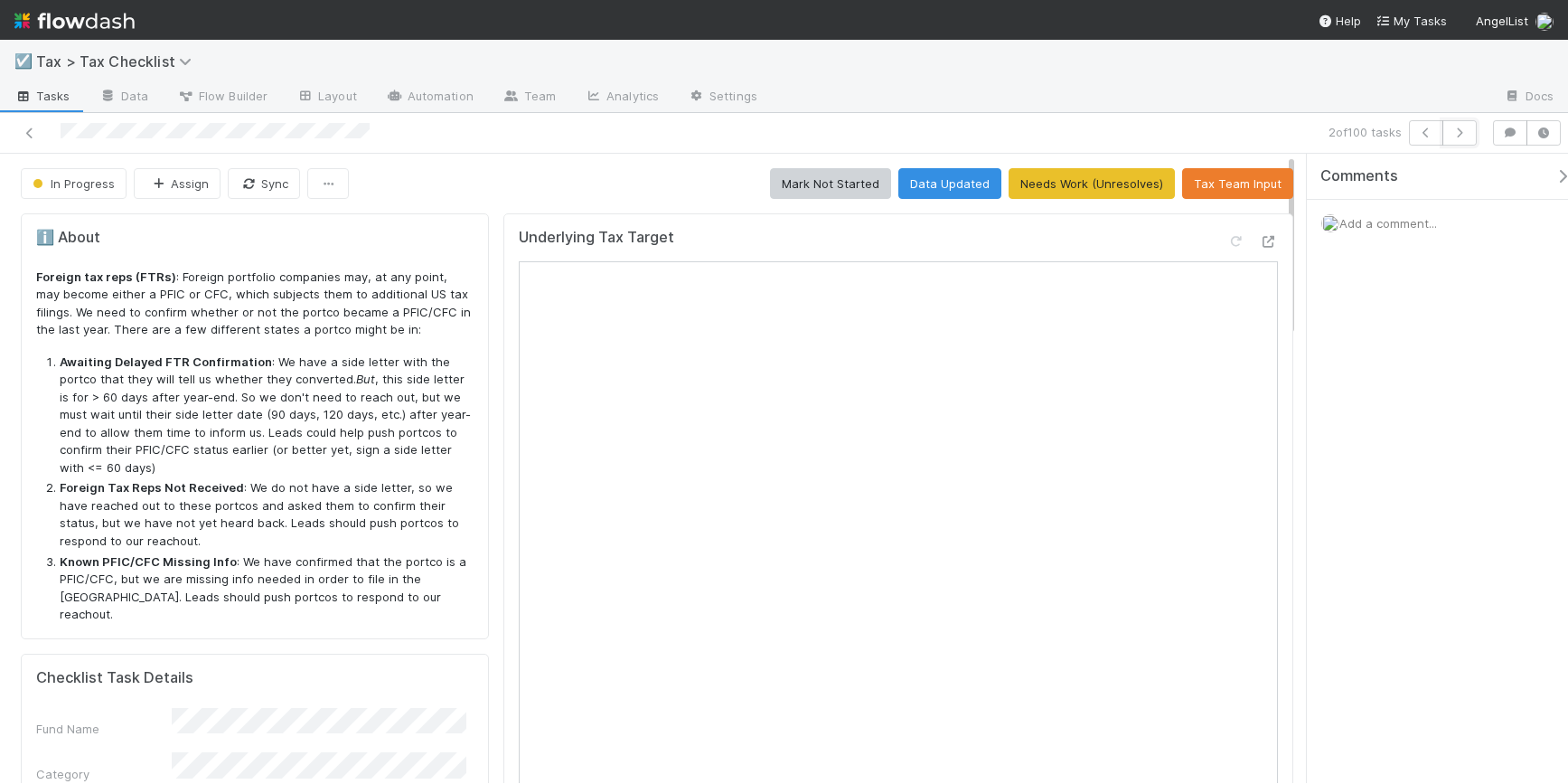
click at [1081, 139] on button "button" at bounding box center [1459, 132] width 34 height 25
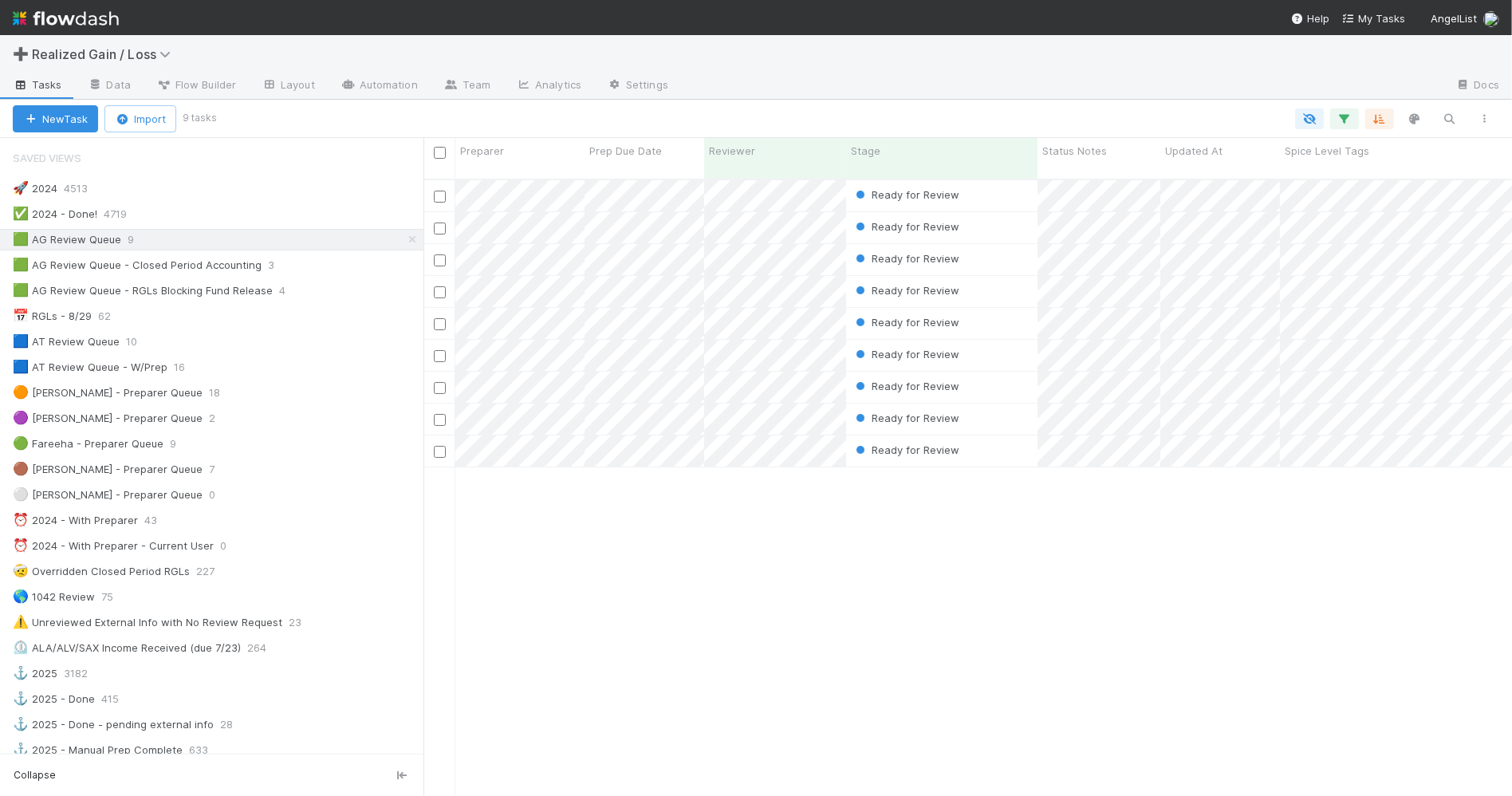
scroll to position [614, 1073]
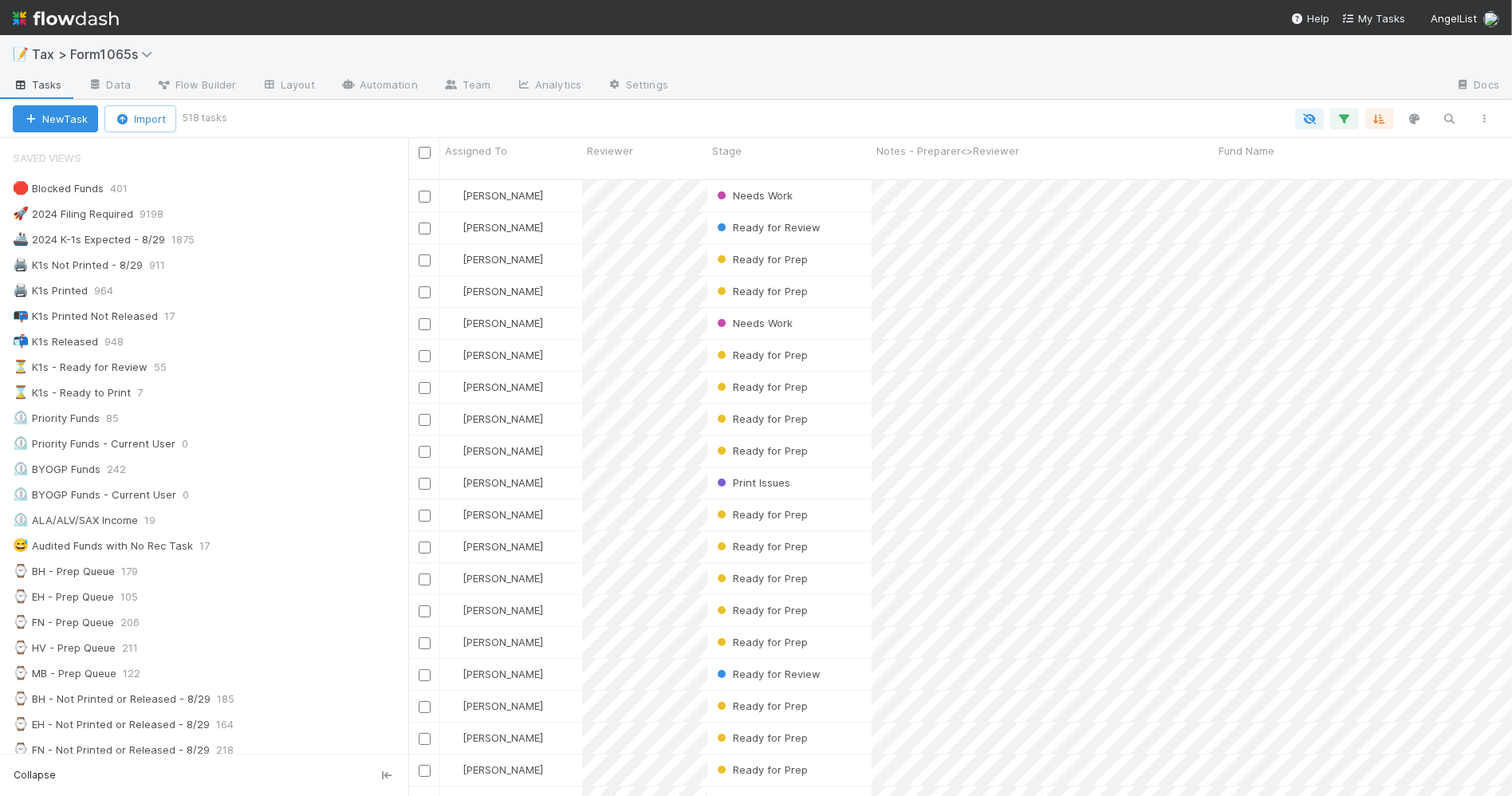
scroll to position [498, 0]
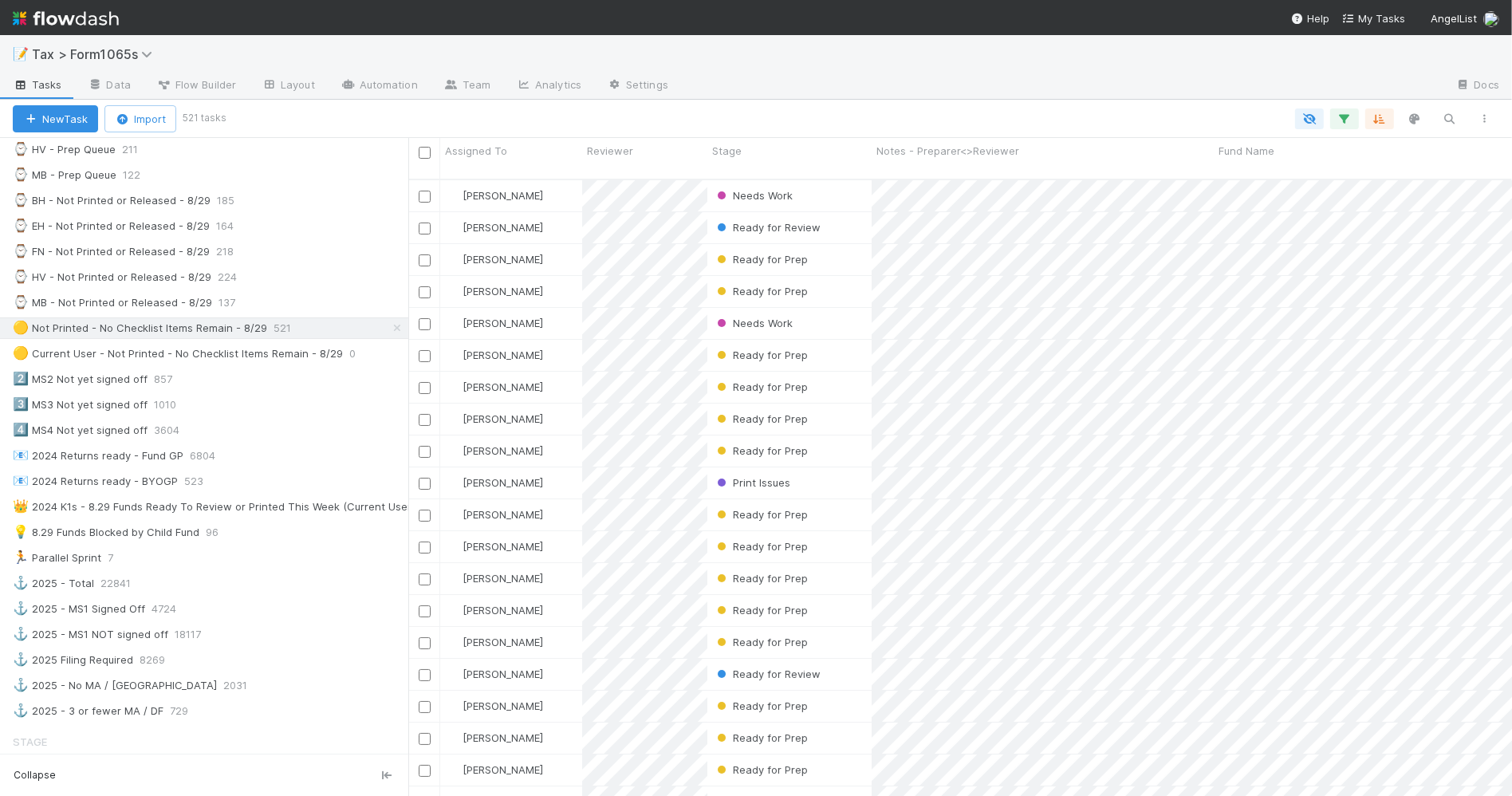
click at [1338, 73] on div at bounding box center [1061, 86] width 761 height 25
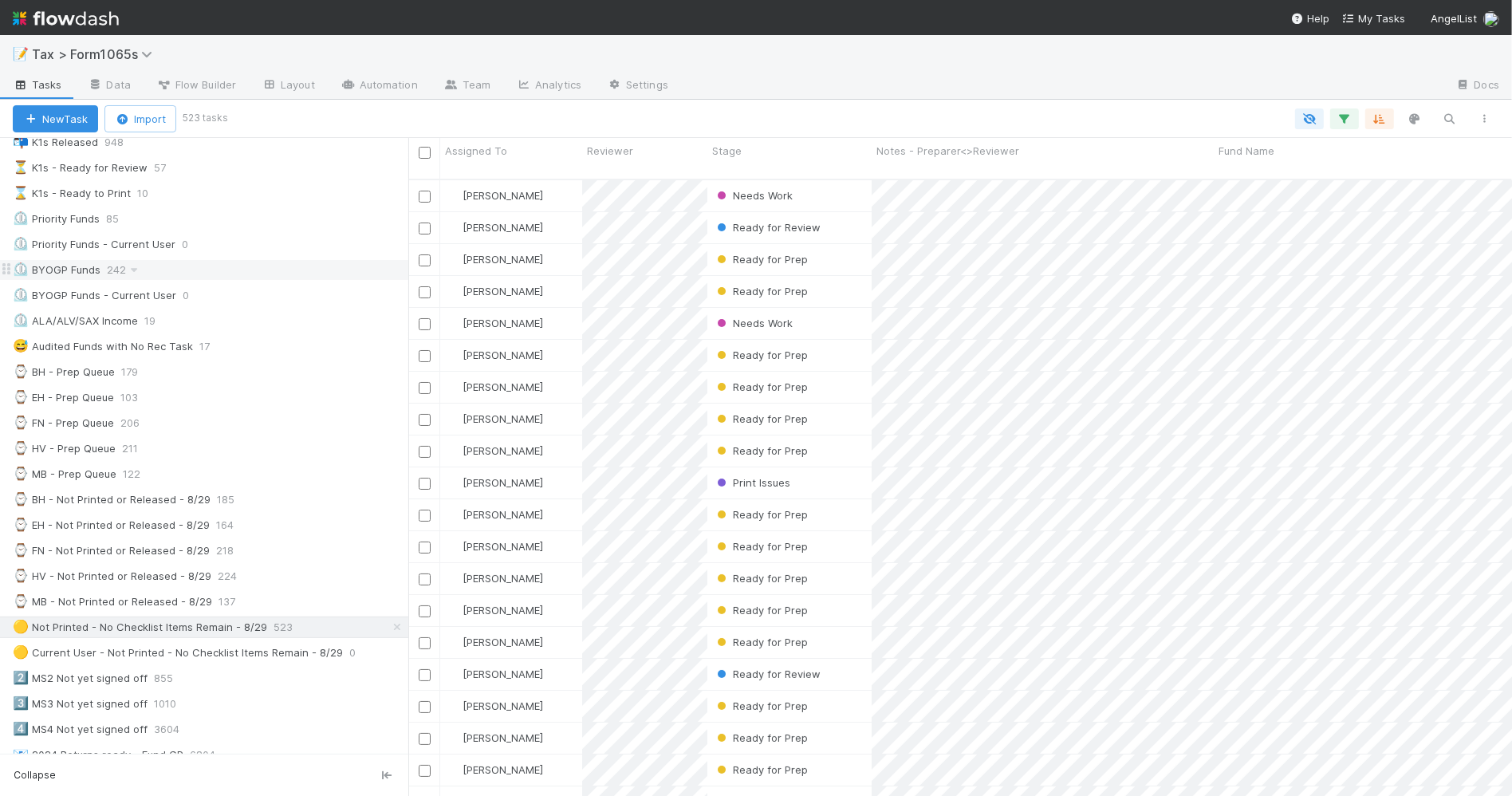
scroll to position [100, 0]
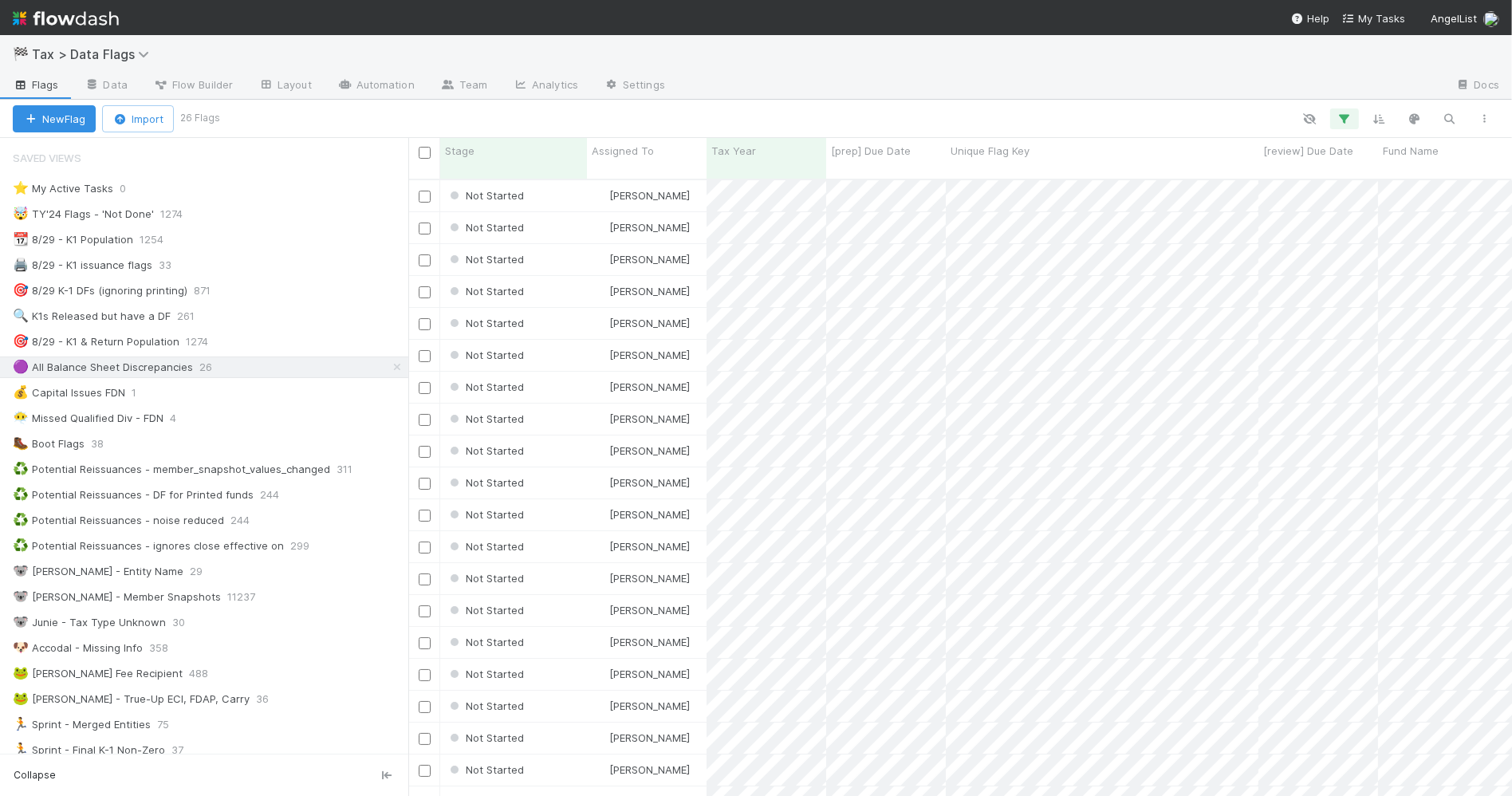
scroll to position [614, 1089]
